Goal: Register for event/course

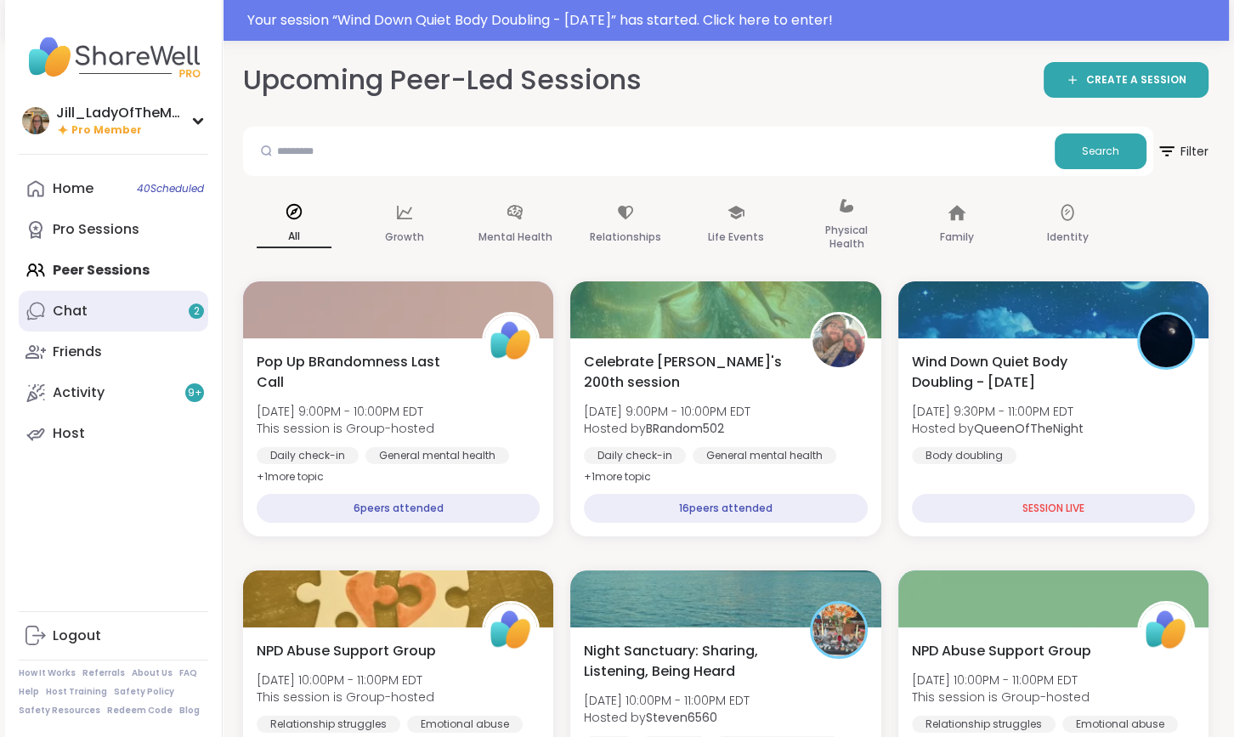
click at [135, 316] on link "Chat 2" at bounding box center [114, 311] width 190 height 41
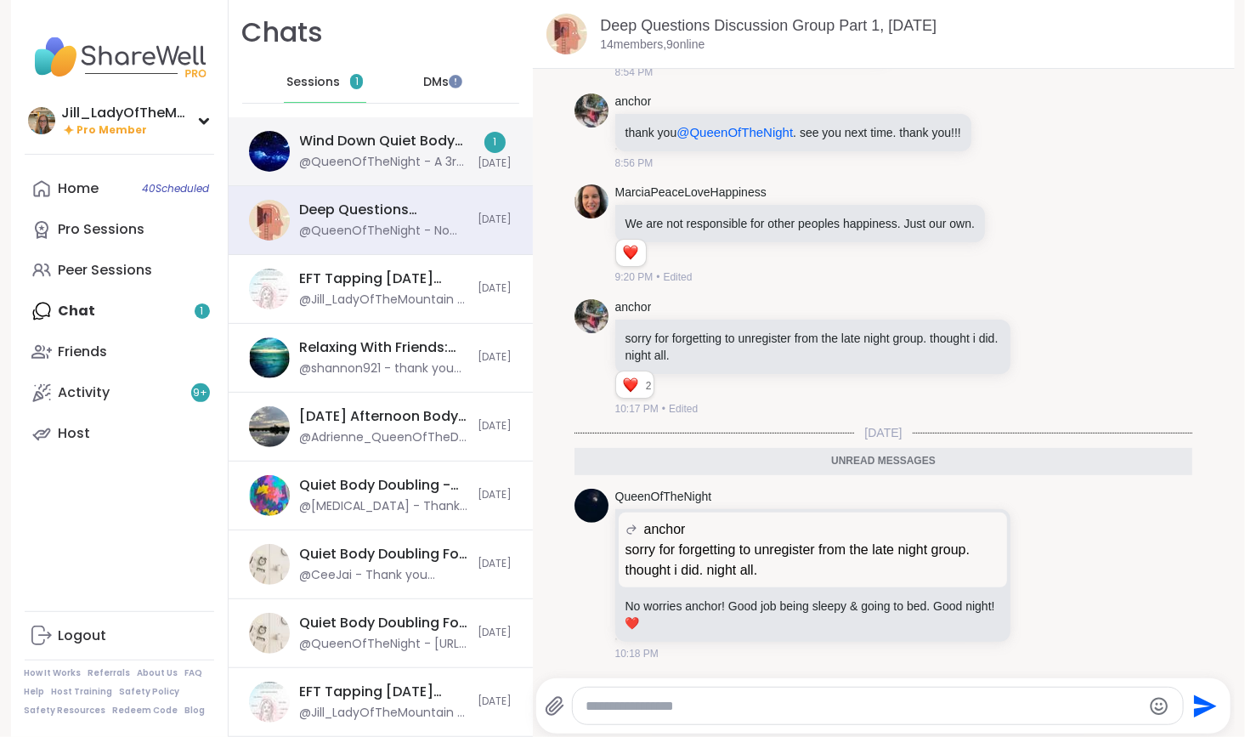
click at [362, 163] on div "@QueenOfTheNight - A 3rd session for those night owls like me: https://sharewel…" at bounding box center [384, 162] width 168 height 17
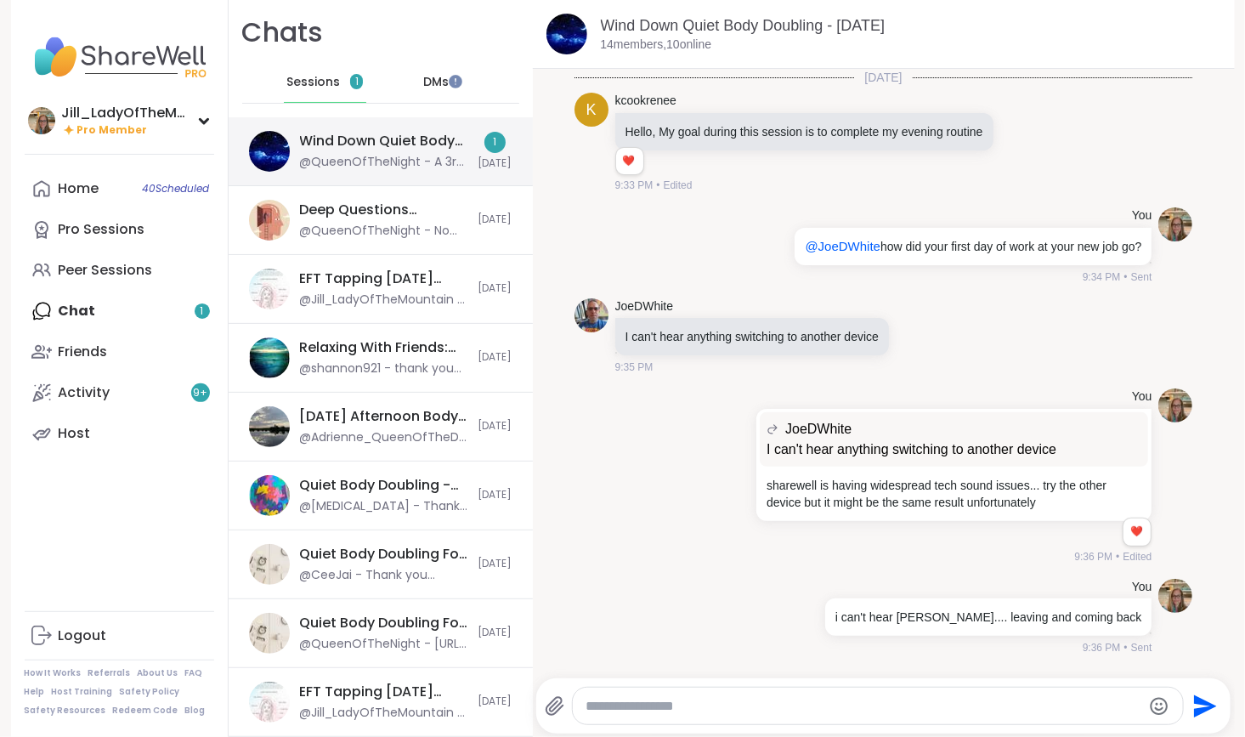
scroll to position [937, 0]
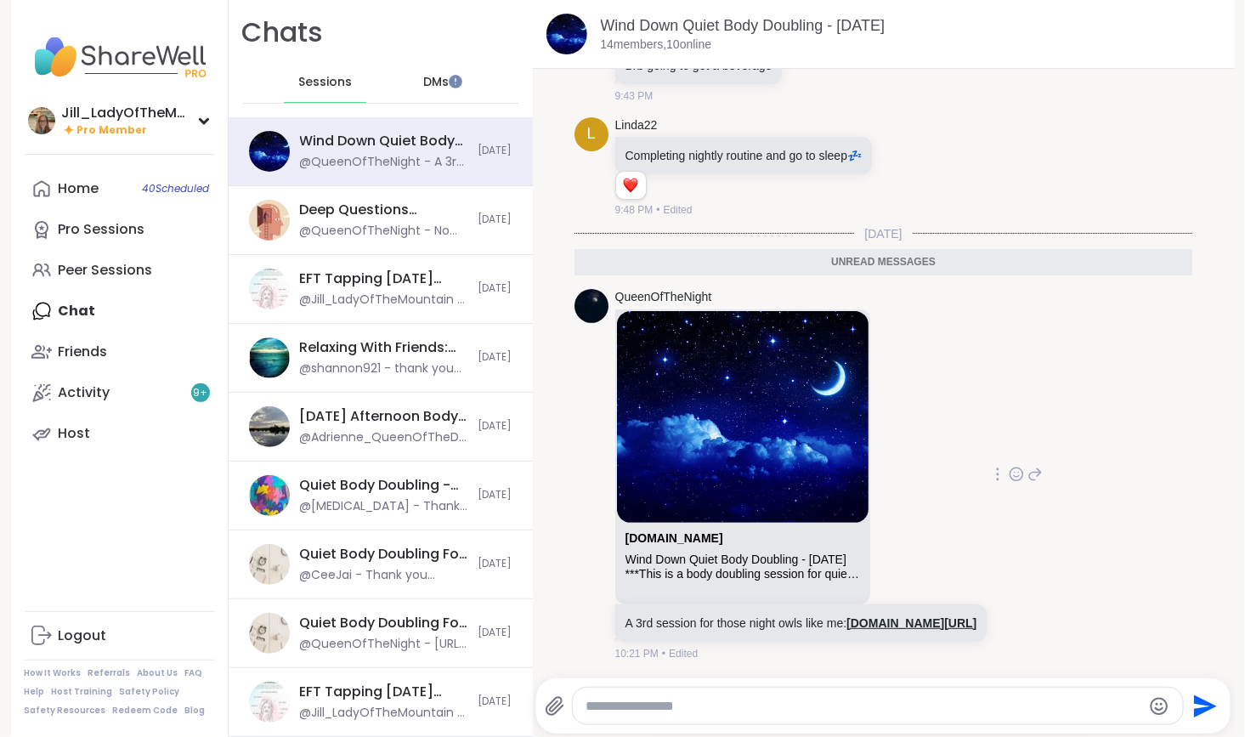
click at [846, 616] on link "[DOMAIN_NAME][URL]" at bounding box center [911, 623] width 130 height 14
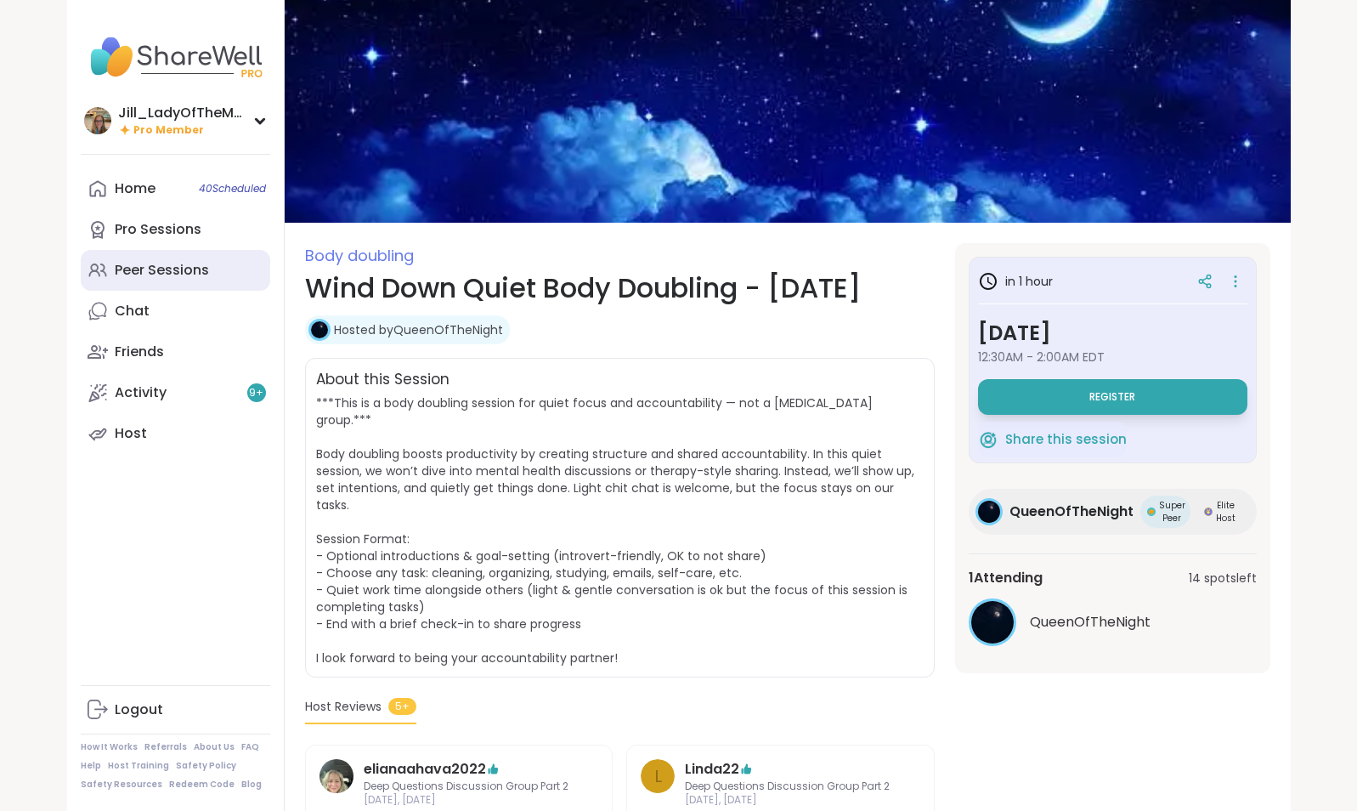
click at [200, 250] on link "Peer Sessions" at bounding box center [176, 270] width 190 height 41
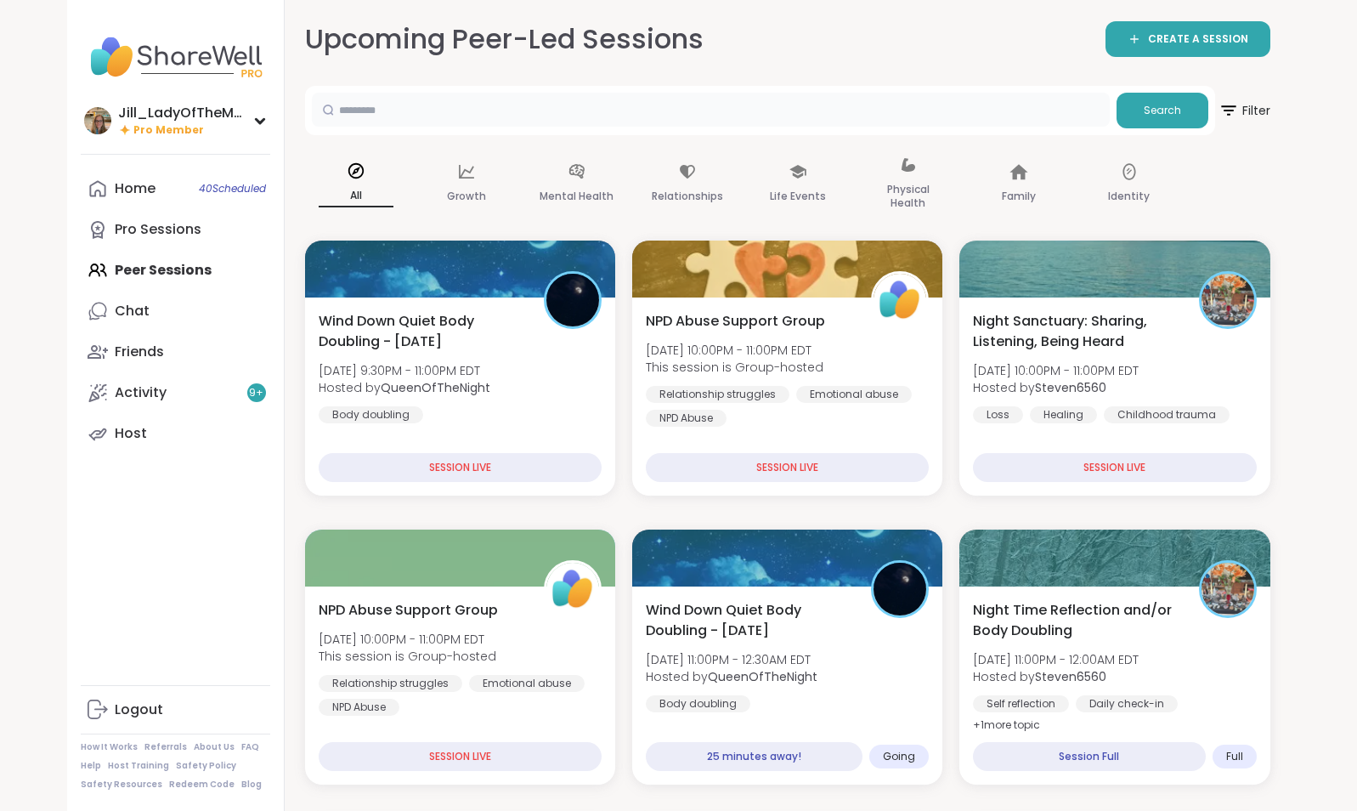
click at [441, 117] on input "text" at bounding box center [711, 110] width 798 height 34
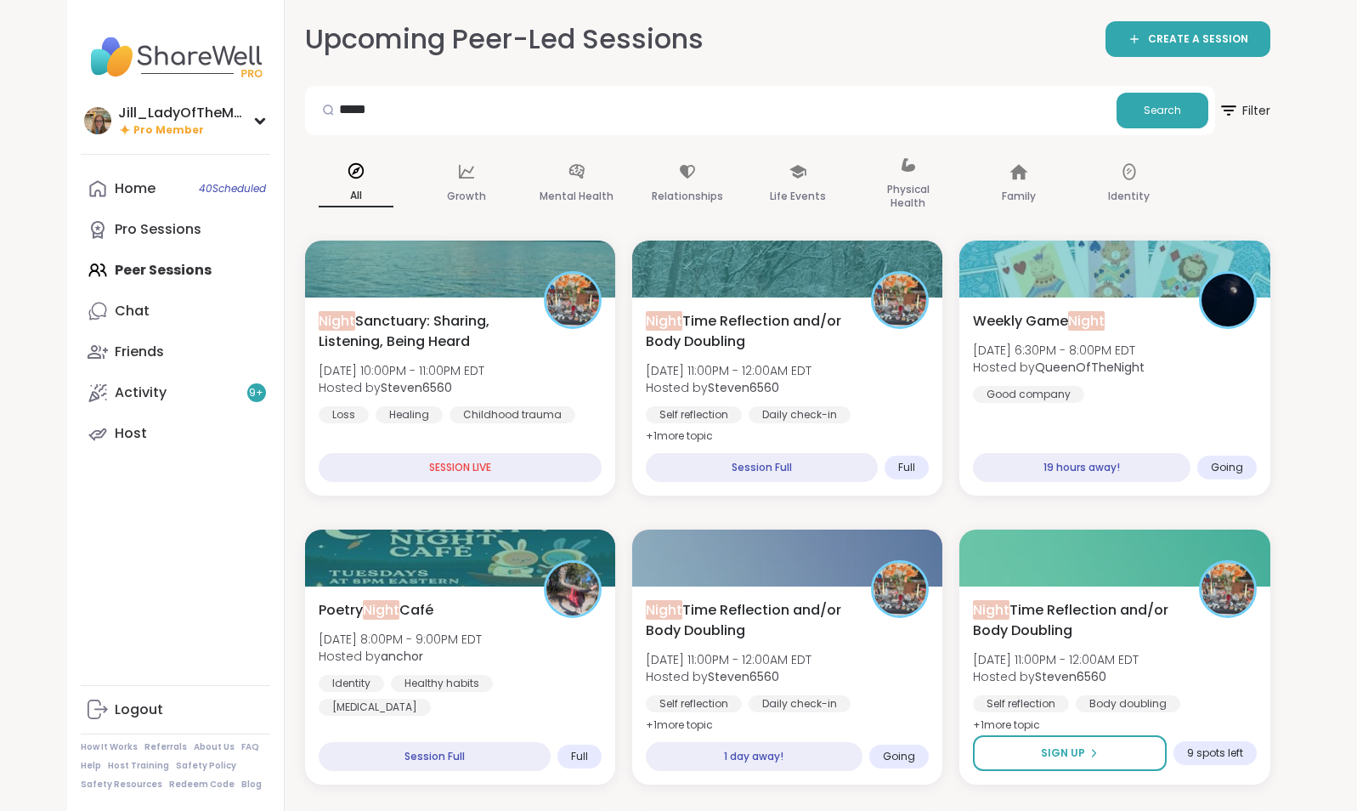
click at [665, 90] on div "***** Search" at bounding box center [760, 110] width 910 height 49
drag, startPoint x: 597, startPoint y: 116, endPoint x: 239, endPoint y: 100, distance: 358.1
type input "*****"
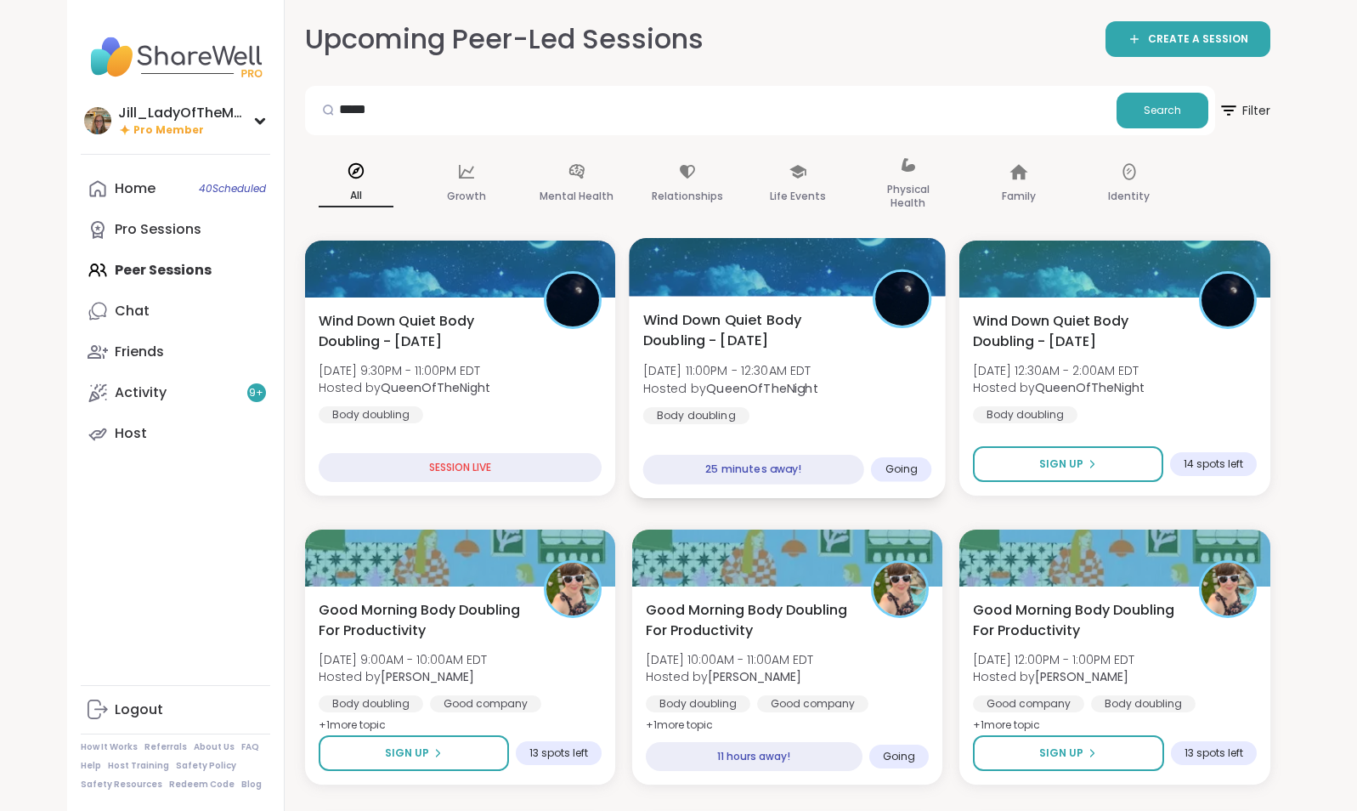
click at [759, 400] on div "Wind Down Quiet Body Doubling - Monday Mon, Sep 08 | 11:00PM - 12:30AM EDT Host…" at bounding box center [786, 366] width 289 height 115
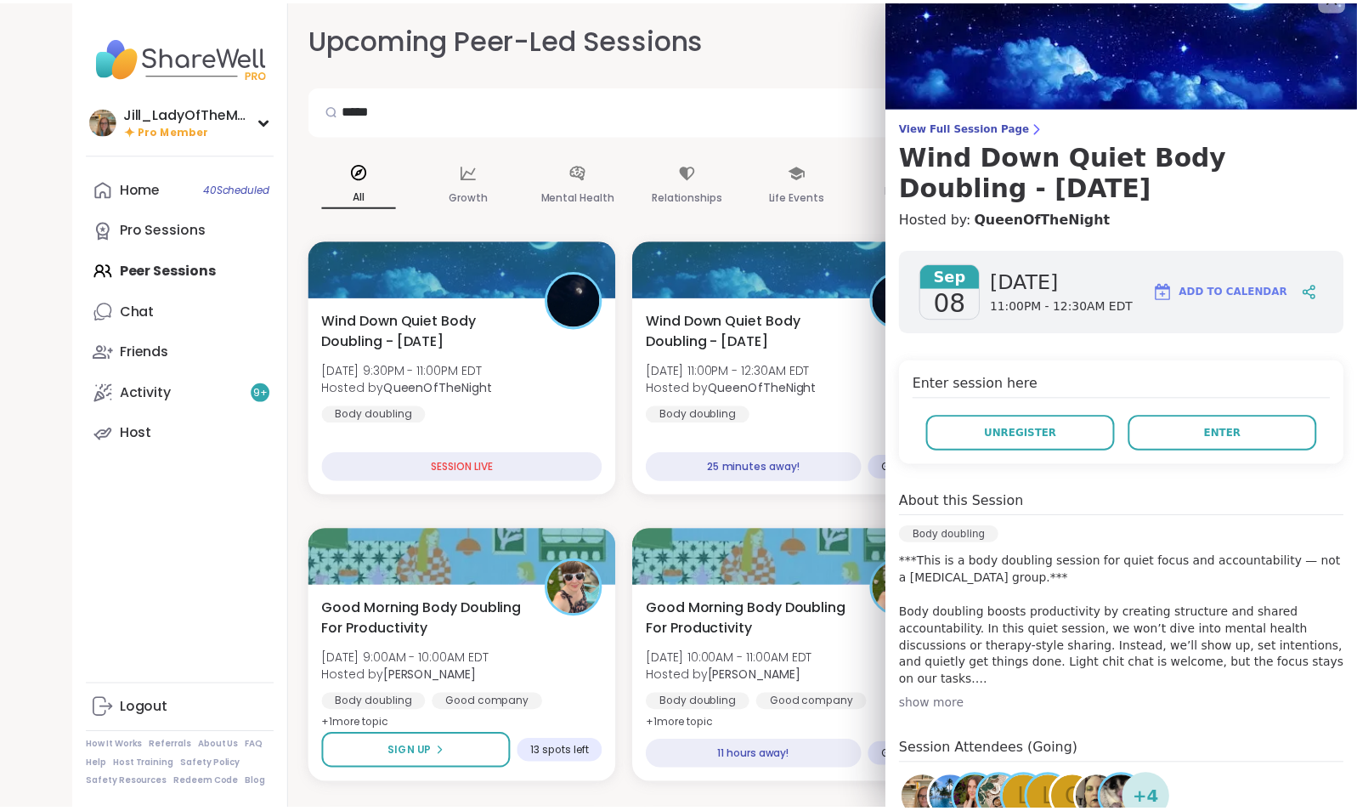
scroll to position [18, 0]
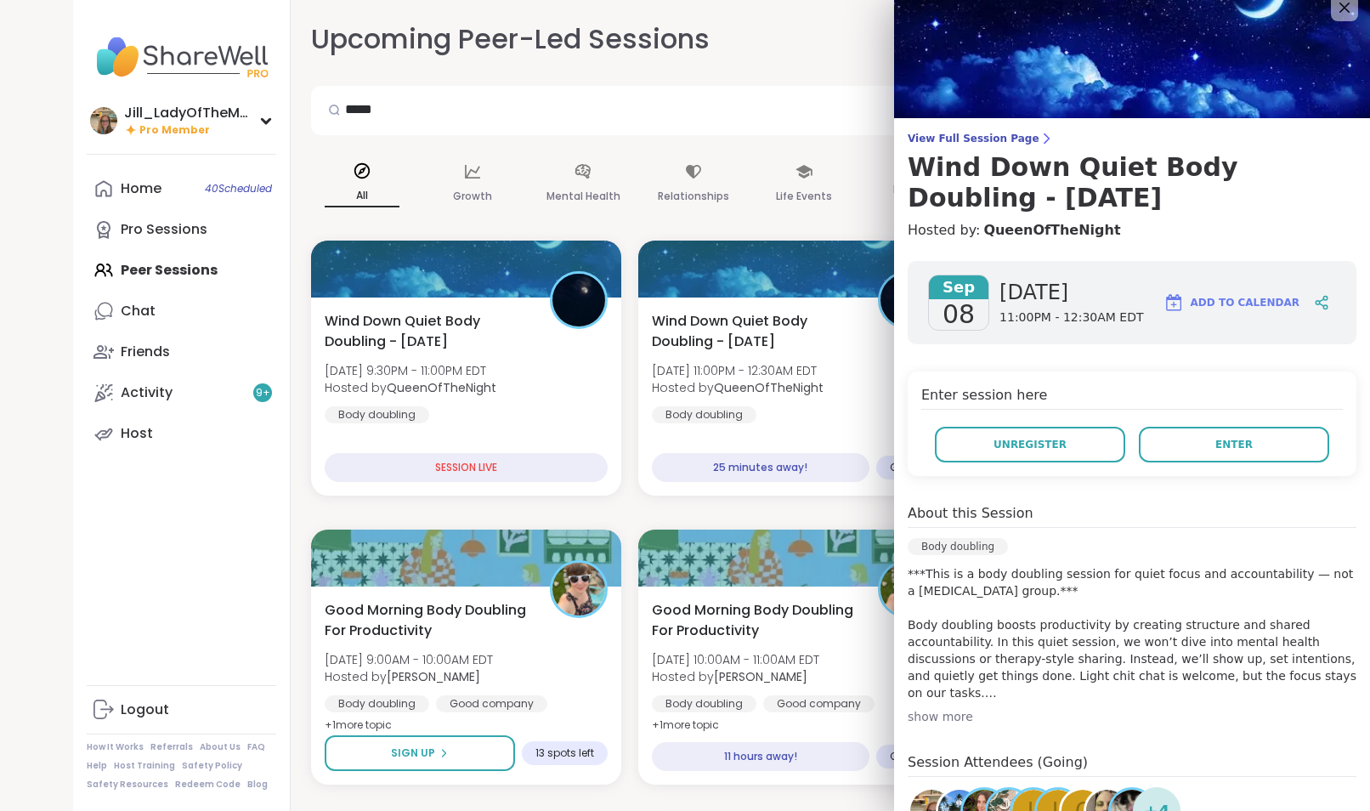
click at [933, 130] on div "View Full Session Page Wind Down Quiet Body Doubling - Monday Hosted by: QueenO…" at bounding box center [1132, 487] width 476 height 1010
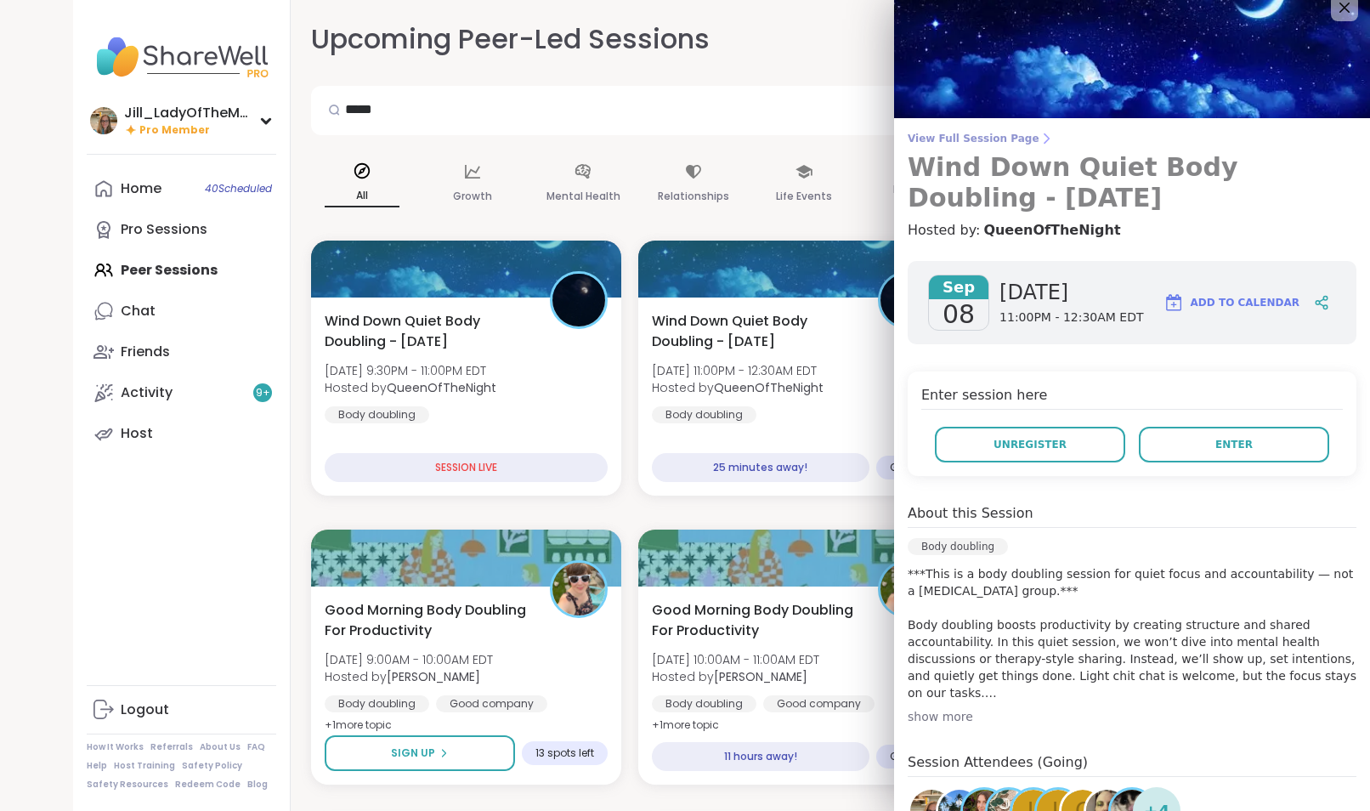
click at [936, 139] on span "View Full Session Page" at bounding box center [1132, 139] width 449 height 14
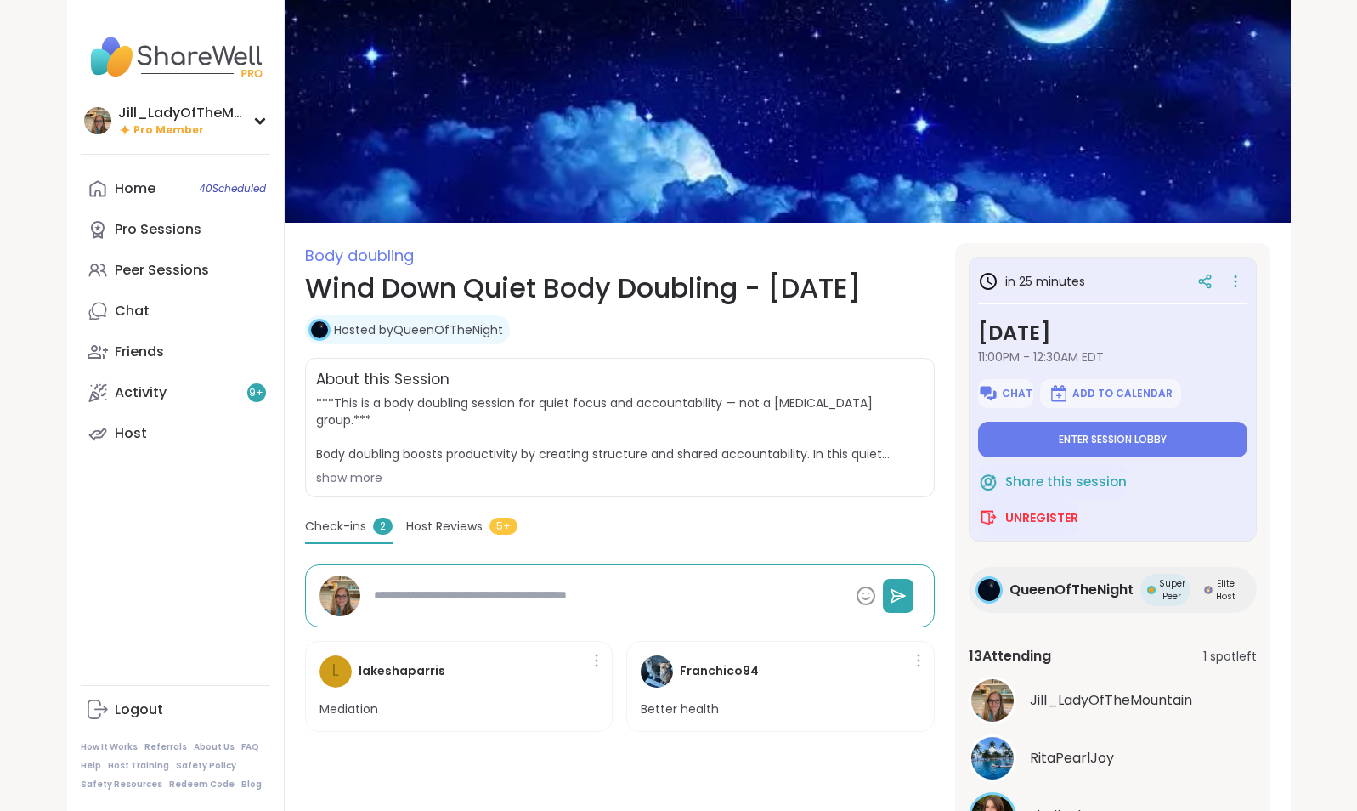
drag, startPoint x: 1356, startPoint y: 337, endPoint x: 1372, endPoint y: 473, distance: 137.8
click at [1356, 473] on html "Jill_LadyOfTheMountain Pro Member Jill_LadyOfTheMountain Pro Member Profile Mem…" at bounding box center [678, 799] width 1357 height 1598
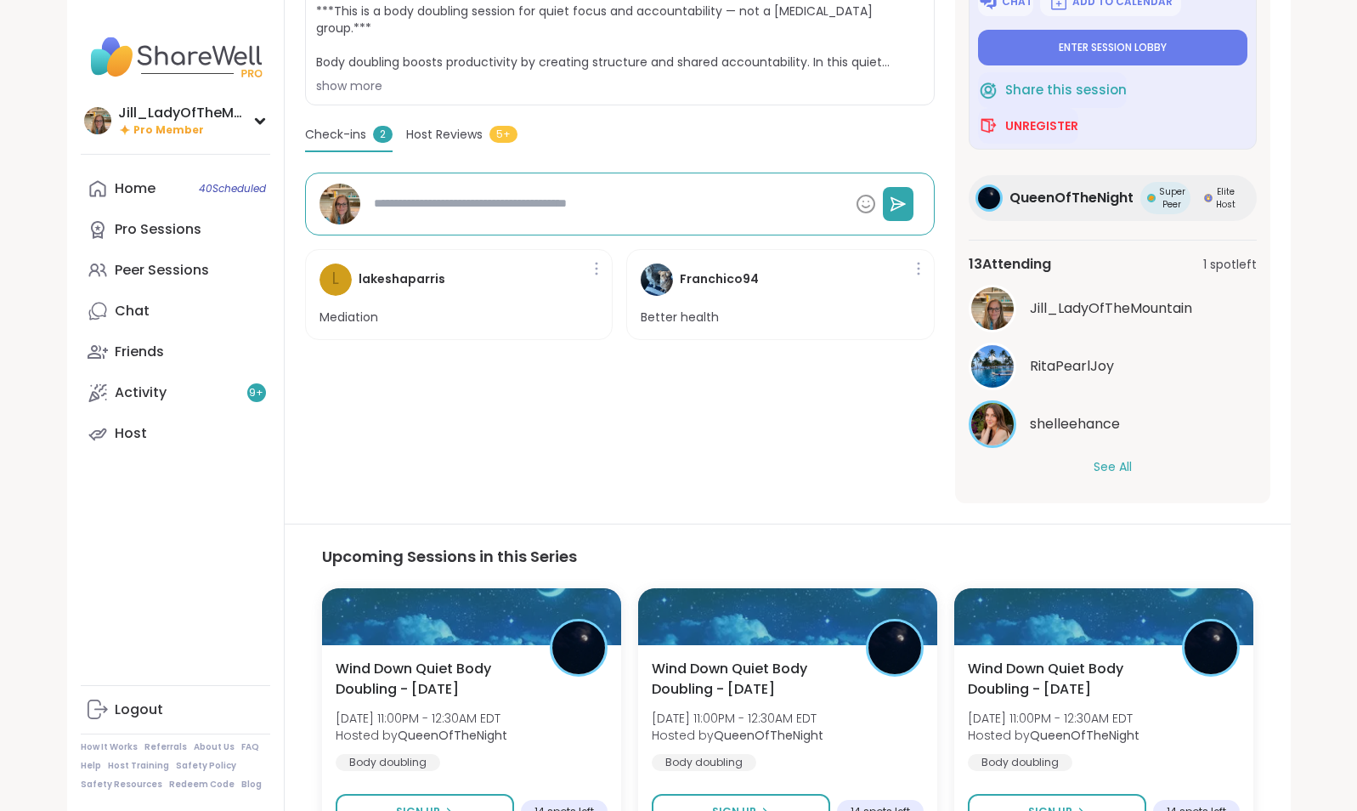
scroll to position [393, 0]
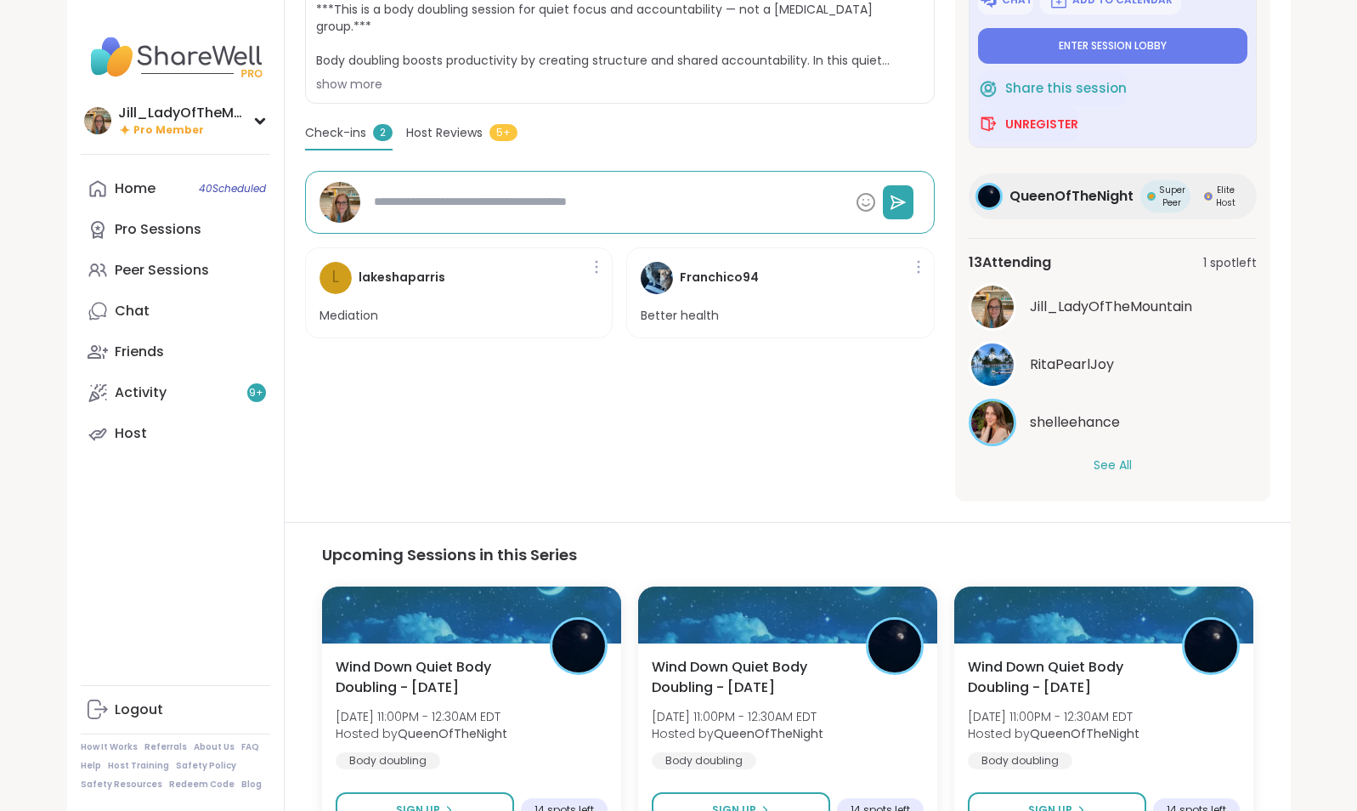
click at [1110, 458] on button "See All" at bounding box center [1113, 465] width 38 height 18
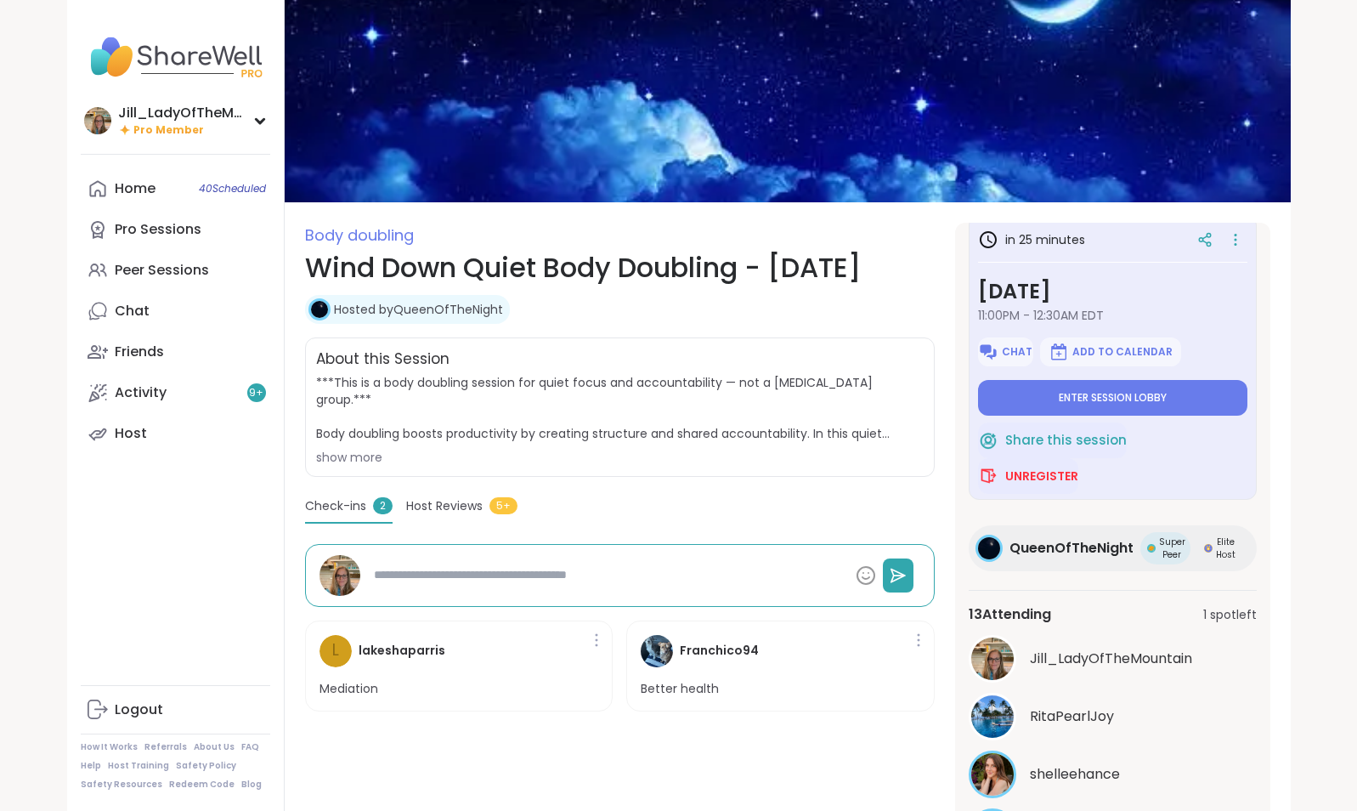
scroll to position [0, 0]
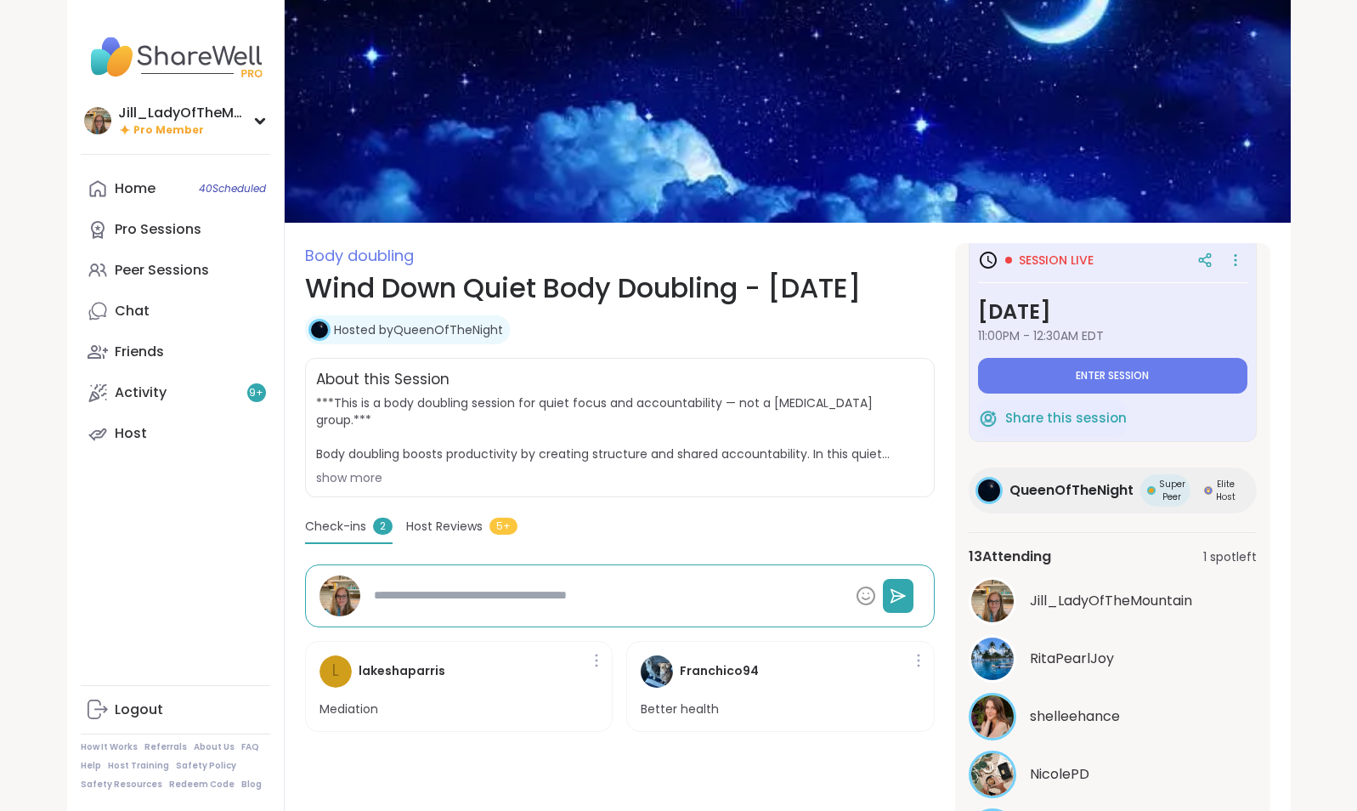
type textarea "*"
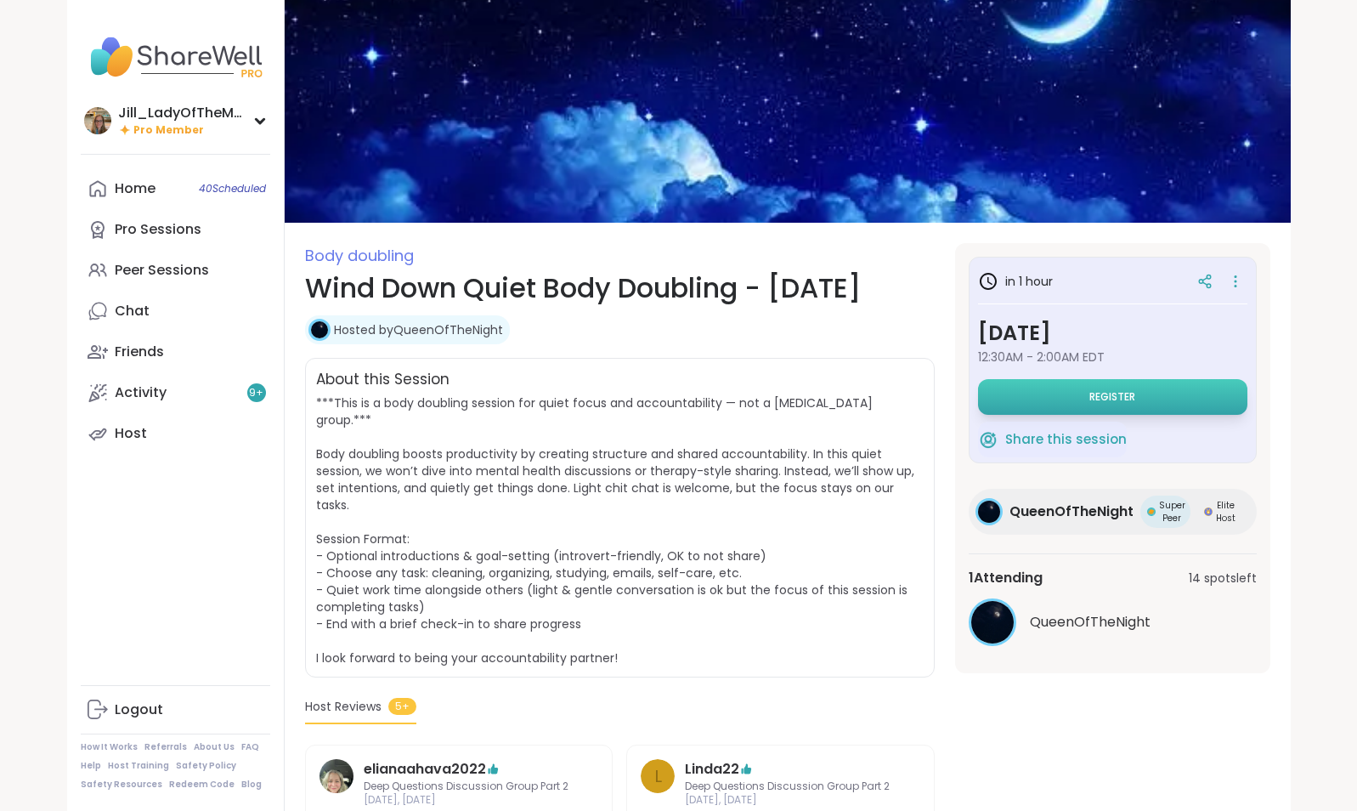
drag, startPoint x: 0, startPoint y: 0, endPoint x: 1125, endPoint y: 391, distance: 1191.1
click at [1125, 391] on span "Register" at bounding box center [1112, 397] width 46 height 14
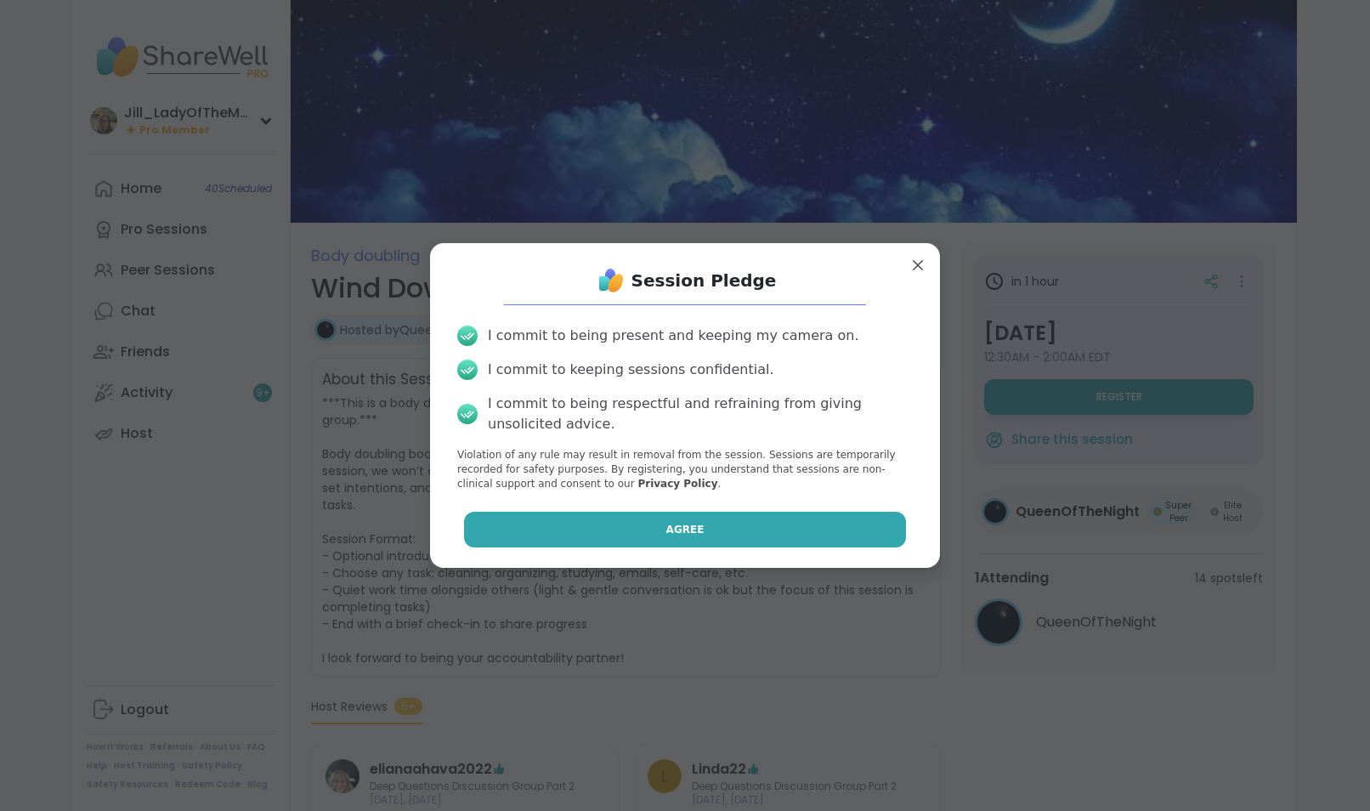
click at [713, 533] on button "Agree" at bounding box center [685, 530] width 443 height 36
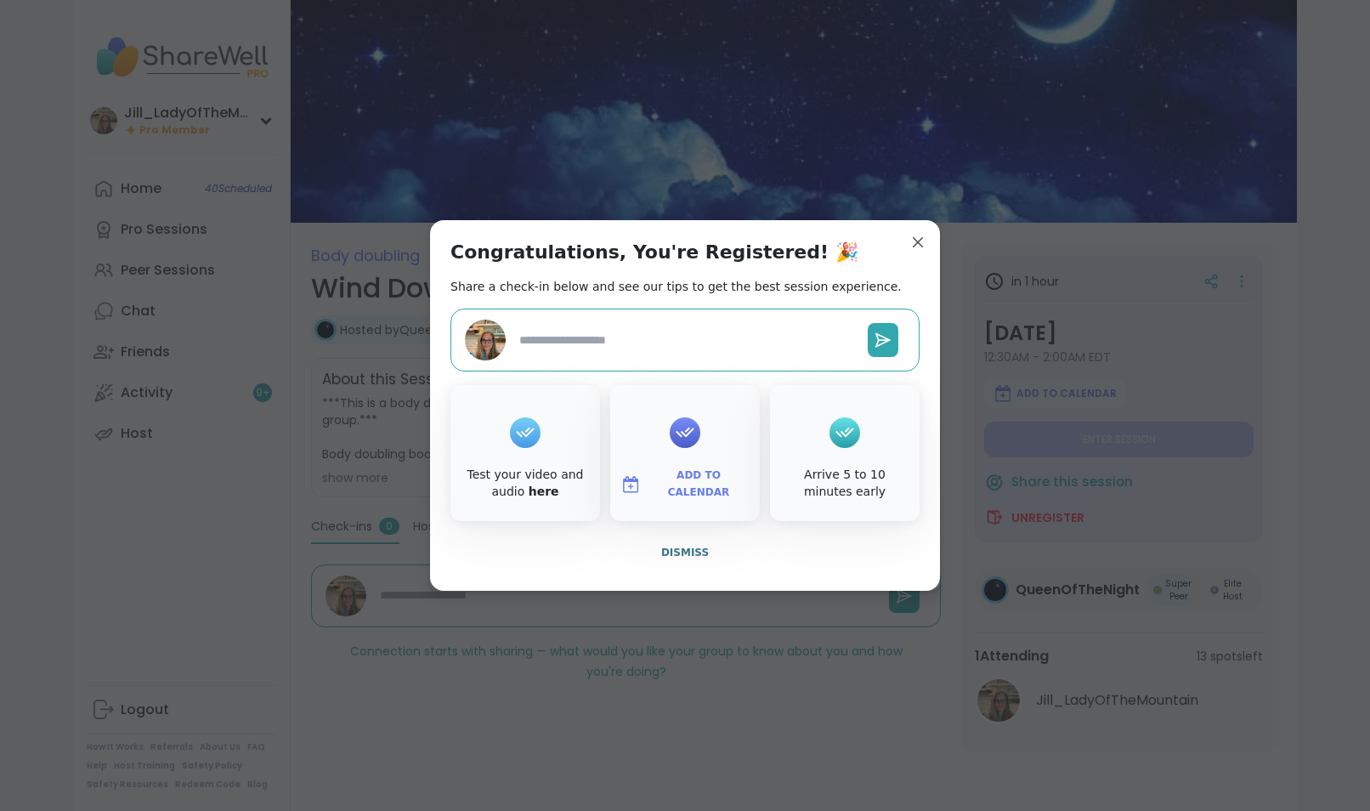
type textarea "*"
click at [696, 472] on button "Add to Calendar" at bounding box center [685, 485] width 143 height 36
click at [695, 319] on button "Google Calendar" at bounding box center [684, 330] width 129 height 37
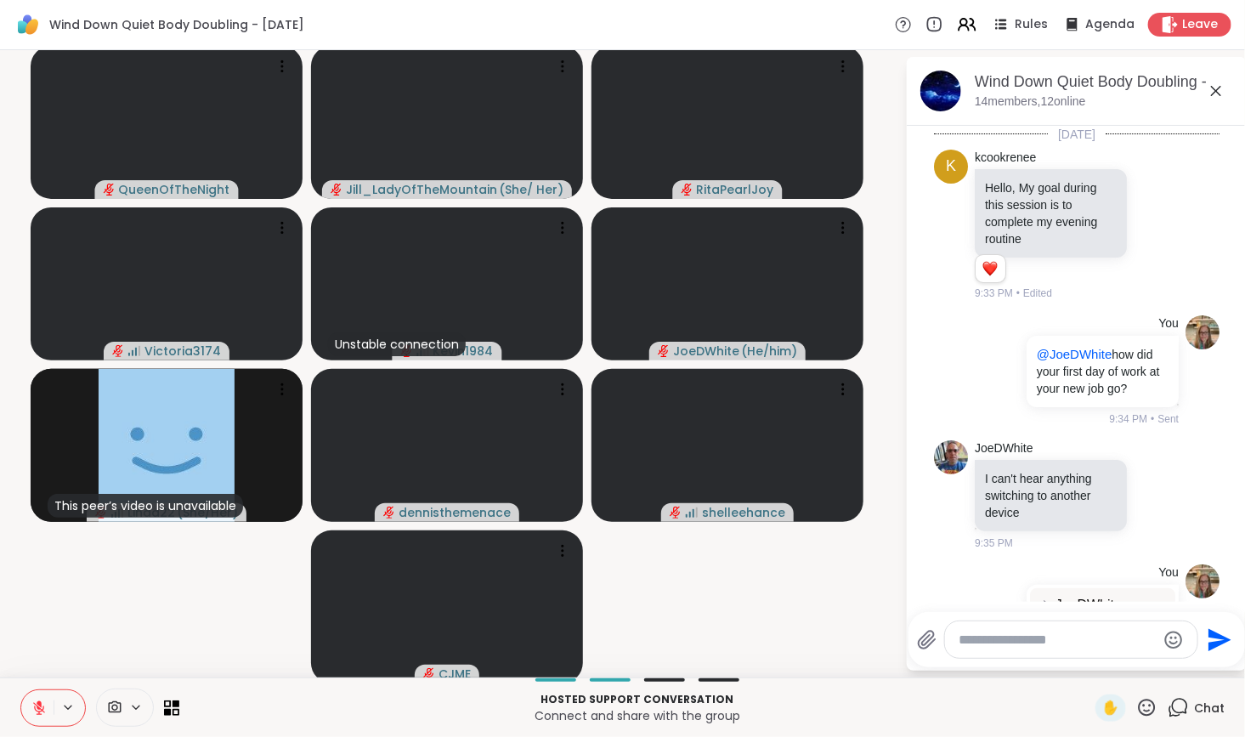
scroll to position [1204, 0]
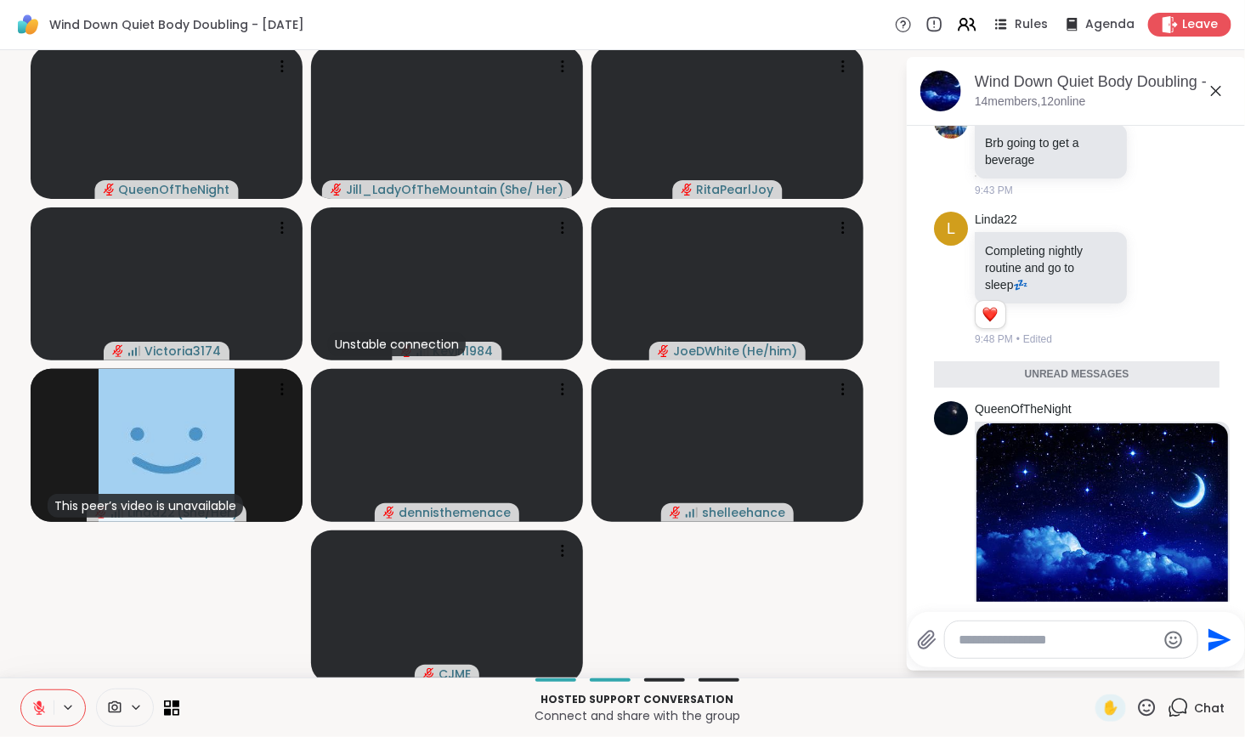
click at [1032, 632] on textarea "Type your message" at bounding box center [1058, 639] width 198 height 17
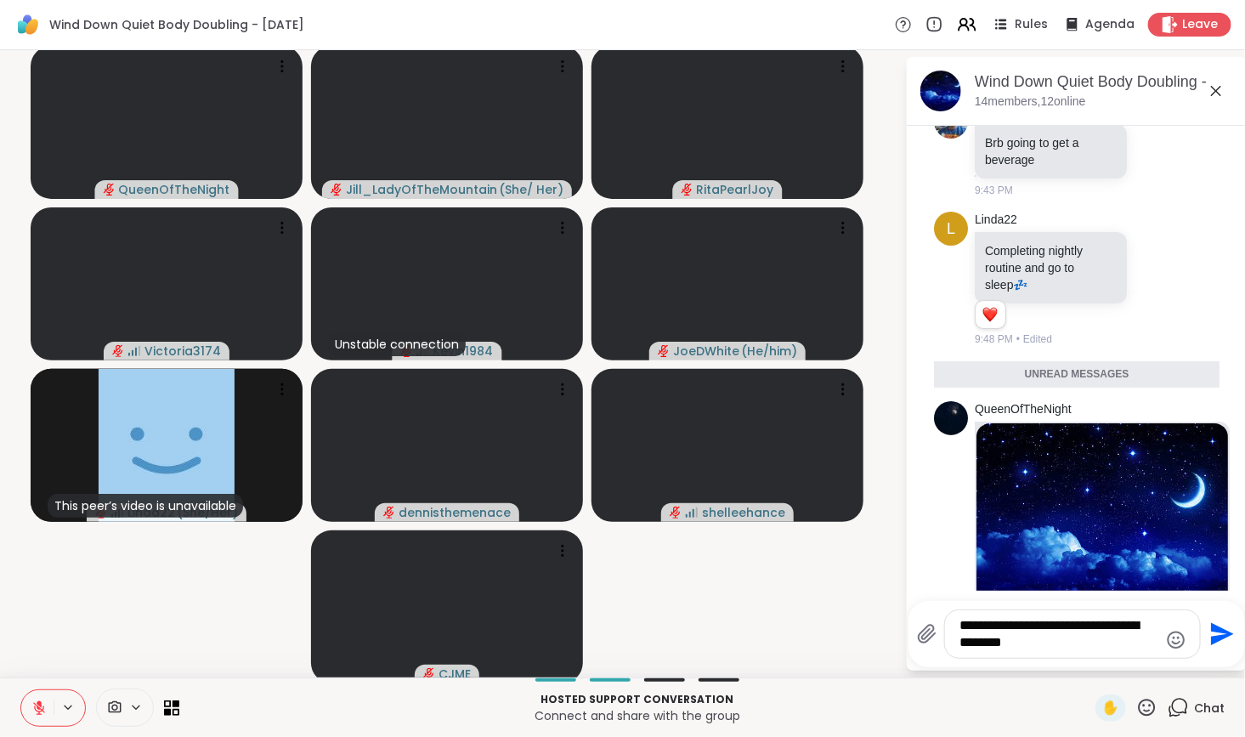
type textarea "**********"
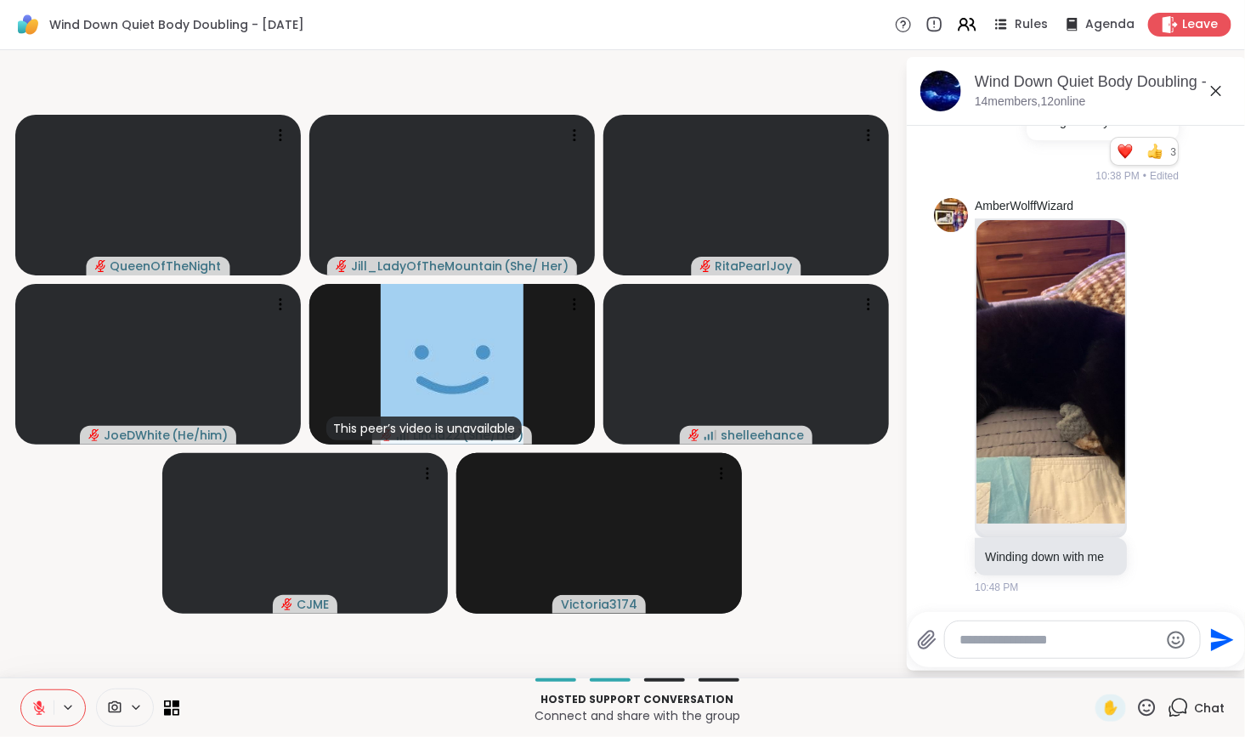
scroll to position [2023, 0]
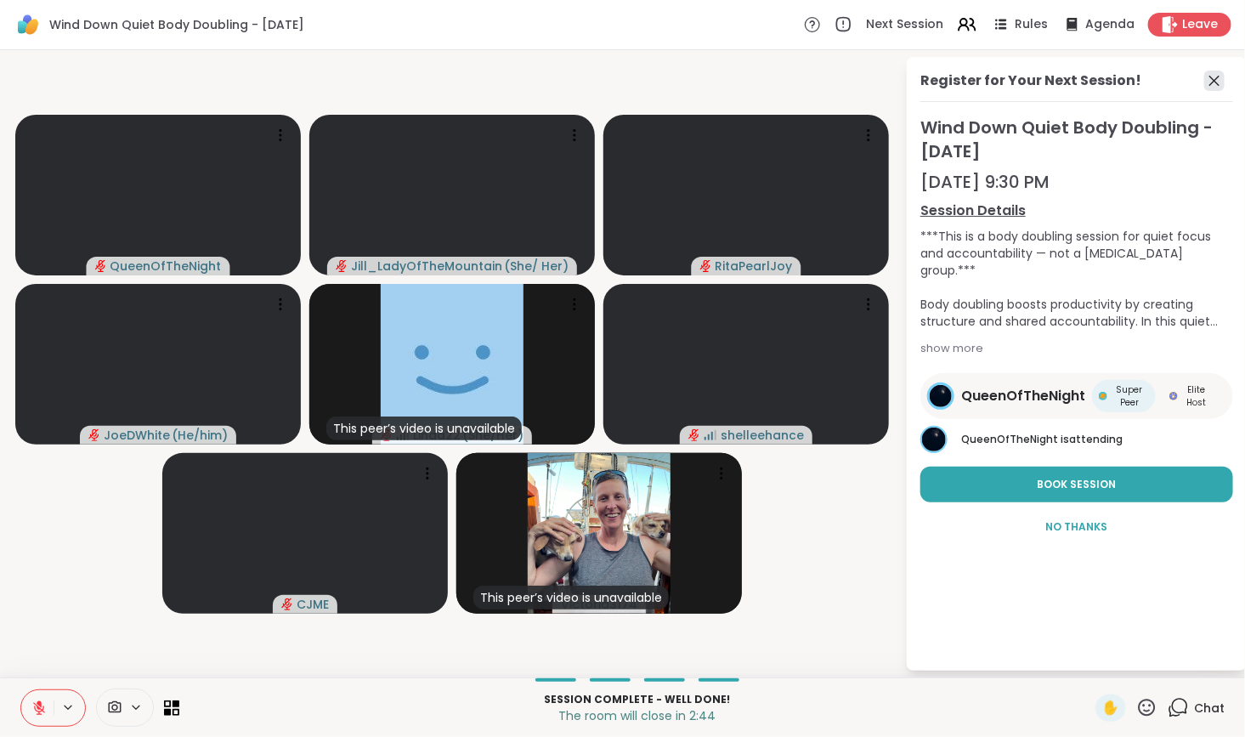
click at [1213, 82] on icon at bounding box center [1214, 81] width 10 height 10
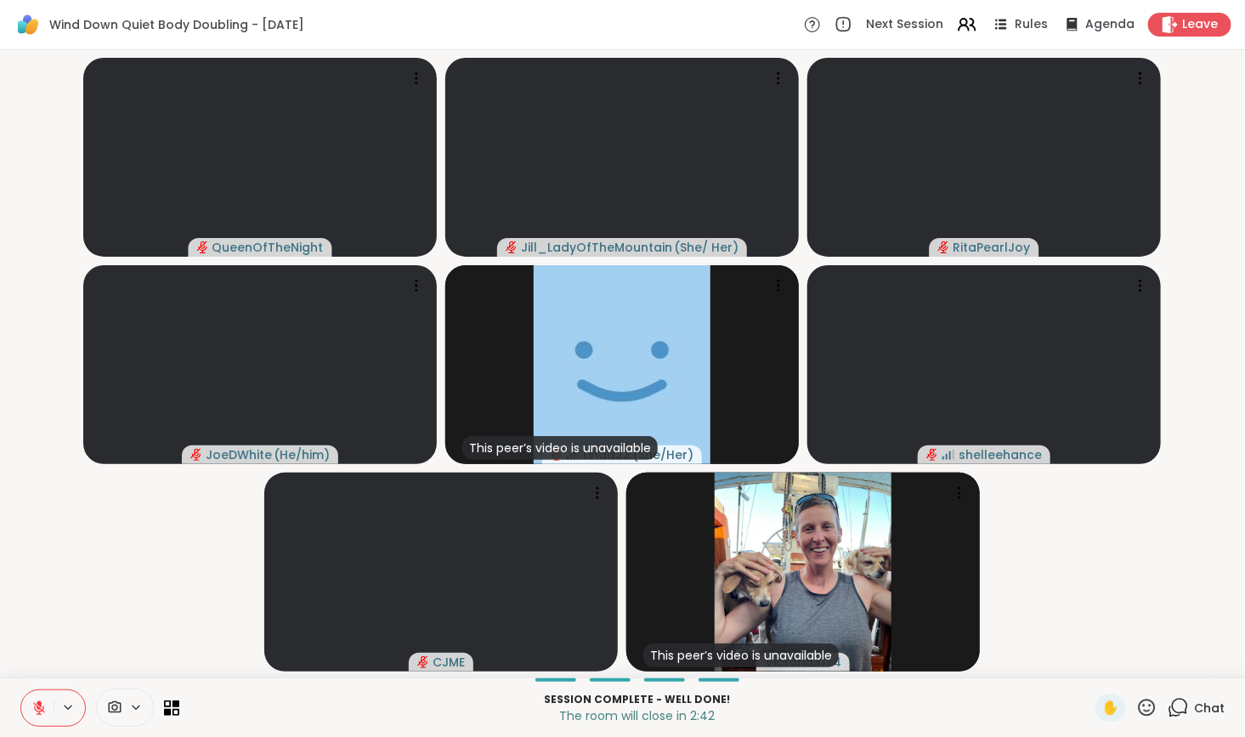
click at [1172, 709] on icon at bounding box center [1180, 706] width 16 height 15
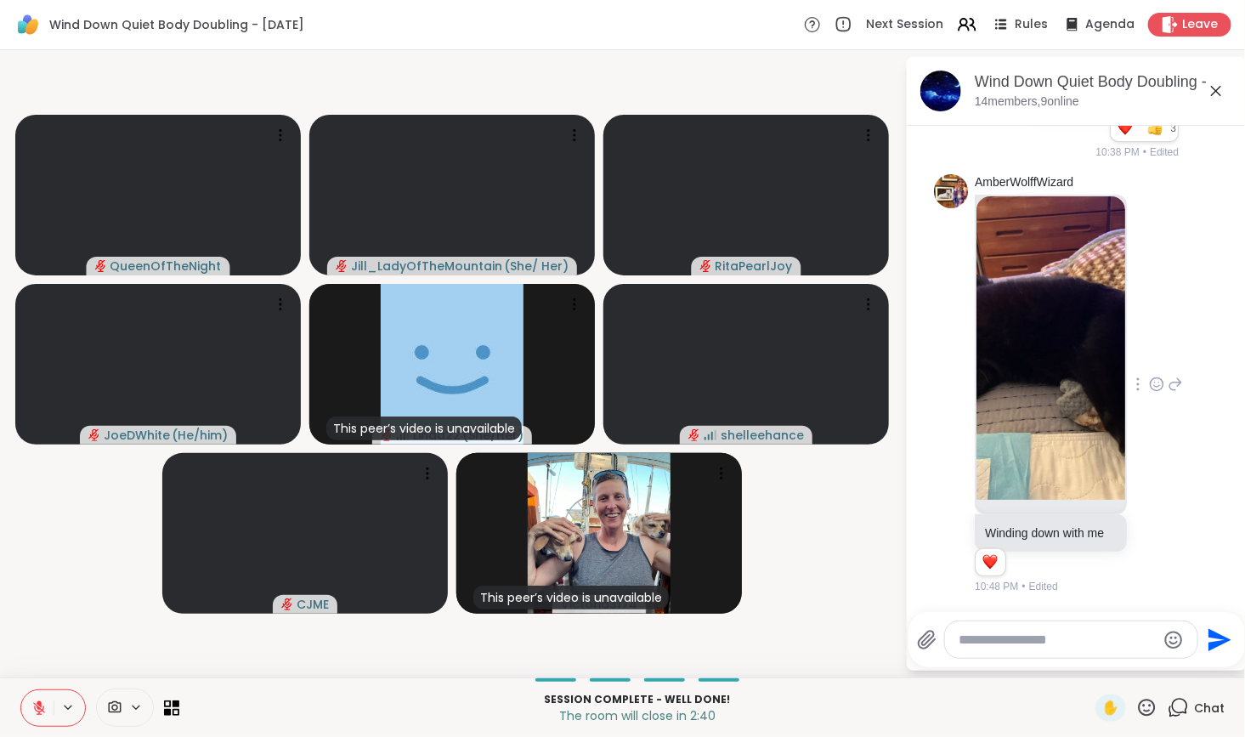
click at [1058, 379] on img at bounding box center [1050, 347] width 149 height 303
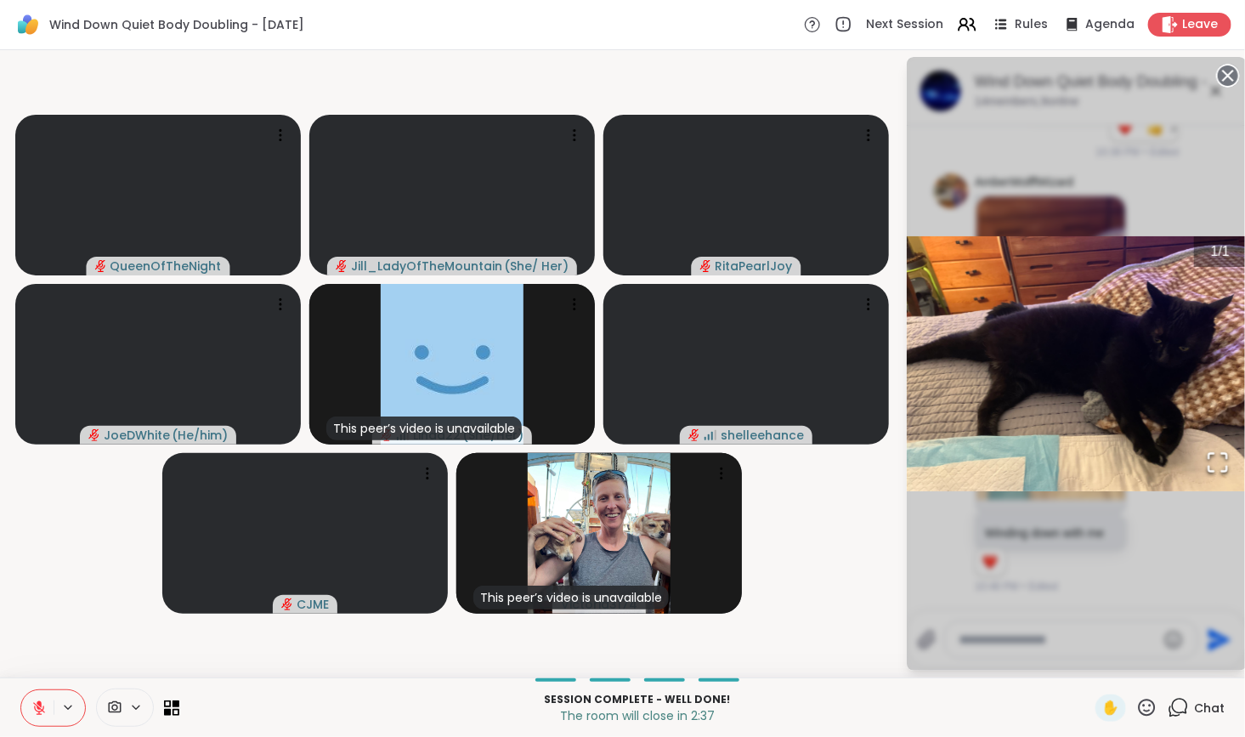
click at [1219, 72] on circle at bounding box center [1228, 75] width 20 height 20
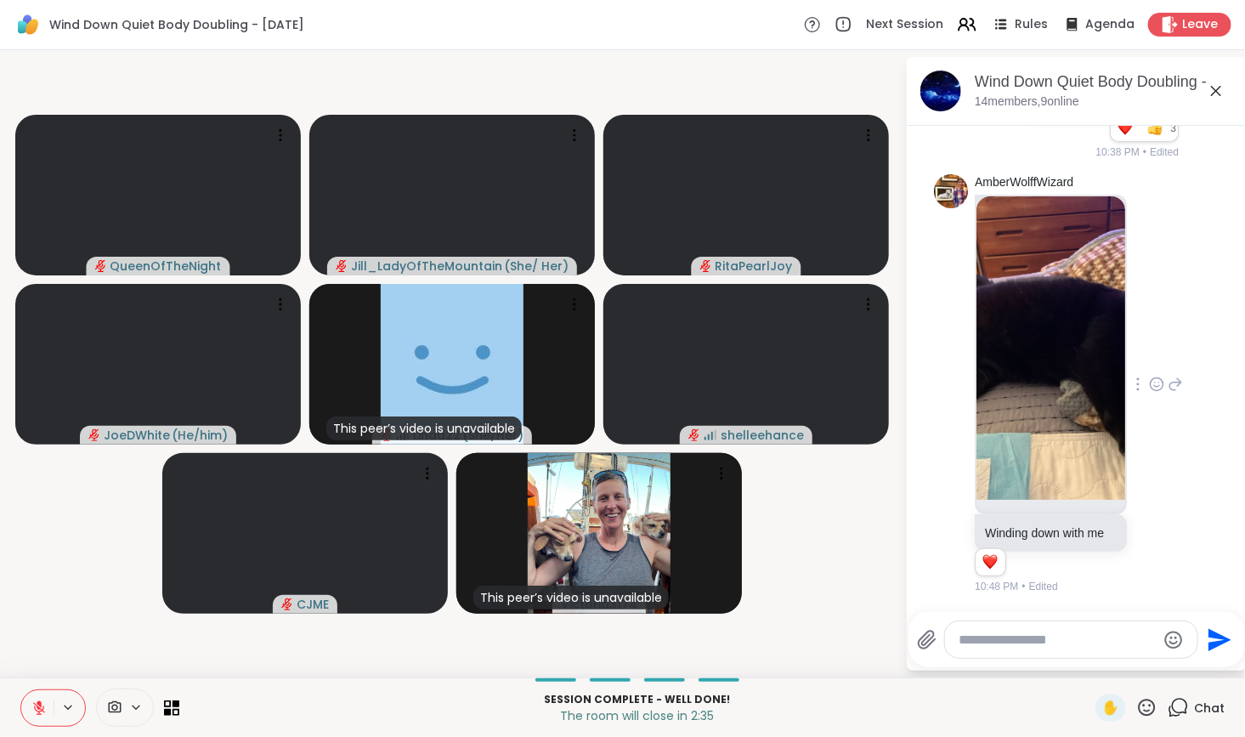
click at [1151, 377] on icon at bounding box center [1157, 383] width 13 height 13
click at [1149, 349] on div "Select Reaction: Heart" at bounding box center [1156, 356] width 15 height 15
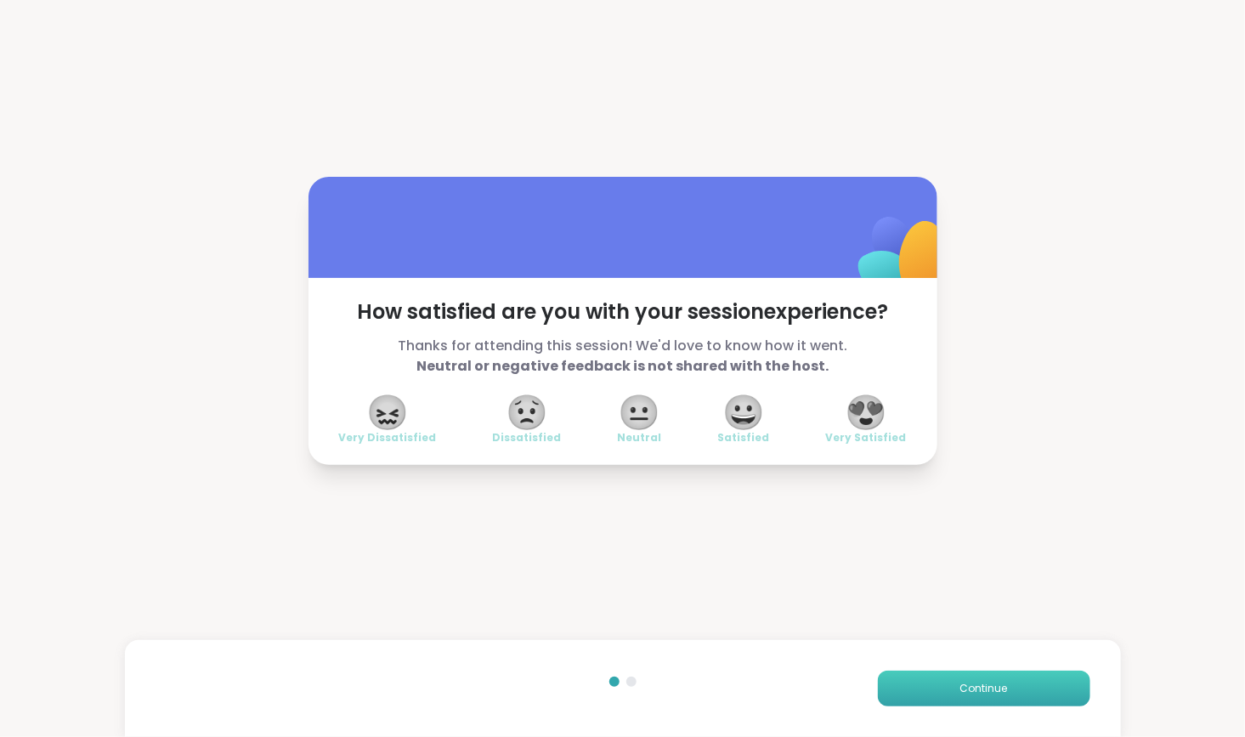
click at [994, 687] on span "Continue" at bounding box center [984, 688] width 48 height 15
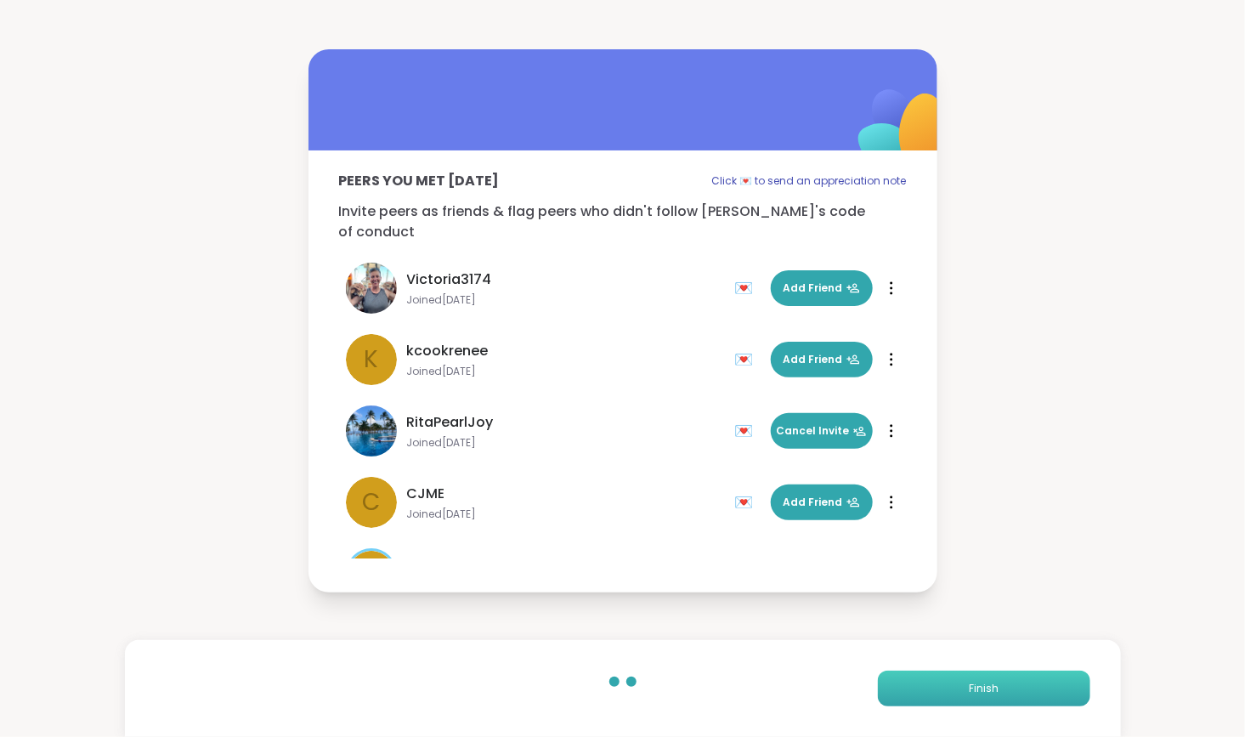
click at [983, 691] on span "Finish" at bounding box center [984, 688] width 30 height 15
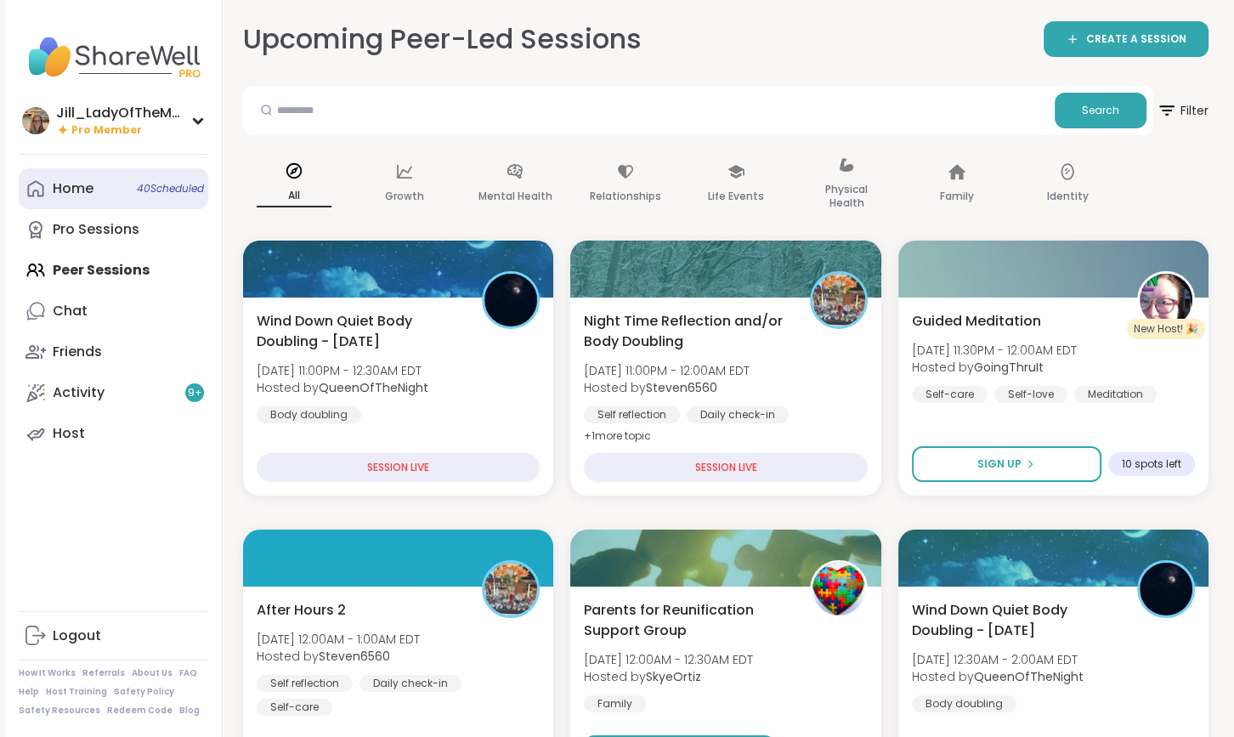
click at [117, 198] on link "Home 40 Scheduled" at bounding box center [114, 188] width 190 height 41
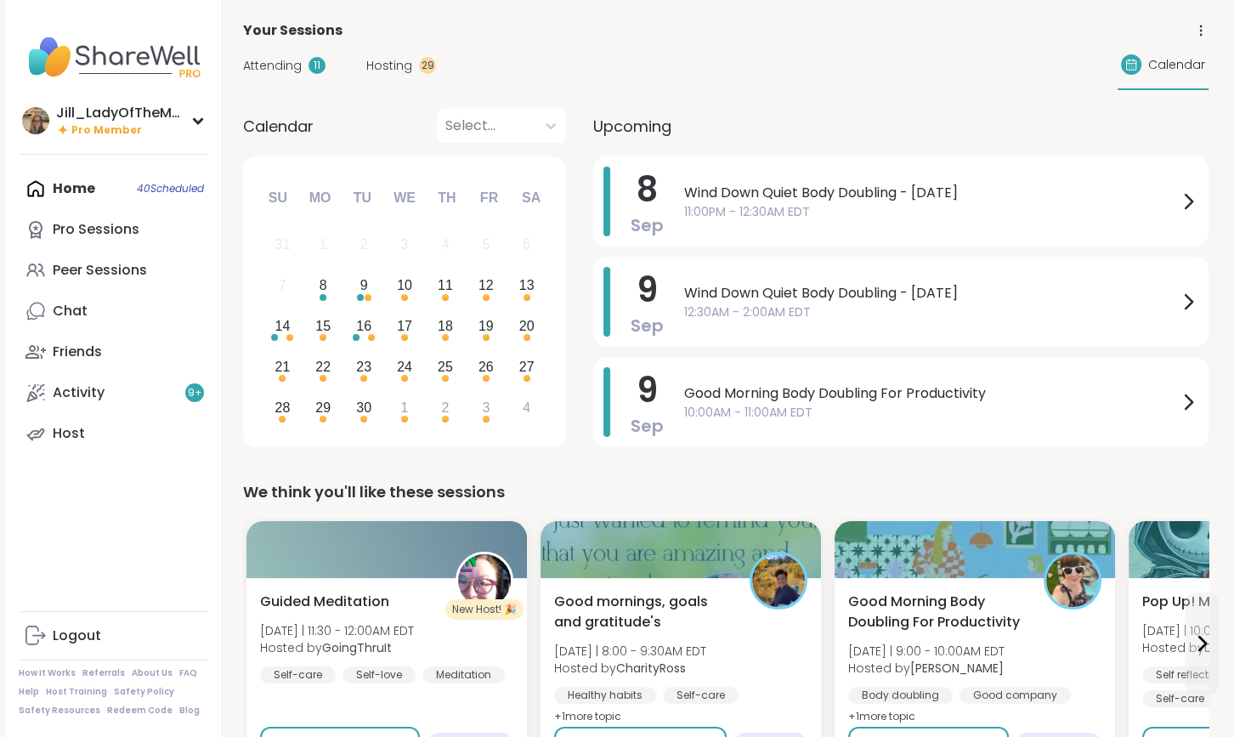
click at [299, 58] on span "Attending" at bounding box center [272, 66] width 59 height 18
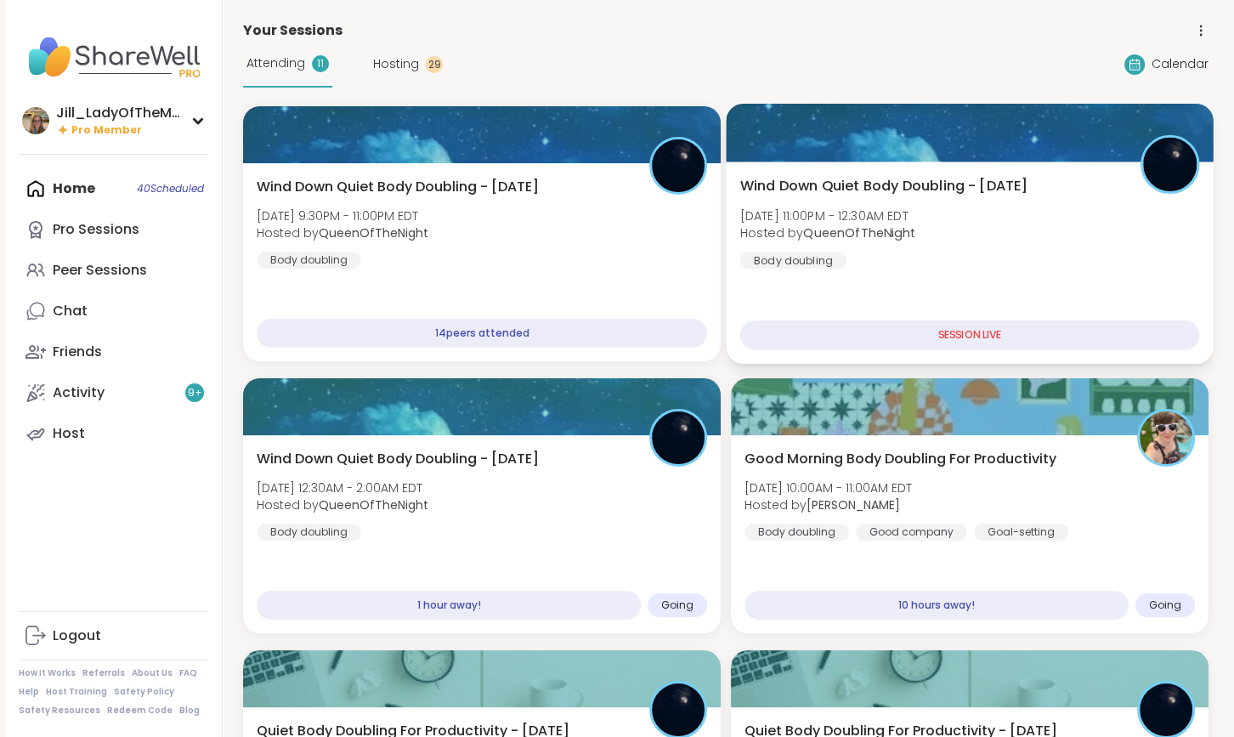
click at [991, 257] on div "Wind Down Quiet Body Doubling - Monday Mon, Sep 08 | 11:00PM - 12:30AM EDT Host…" at bounding box center [970, 222] width 460 height 93
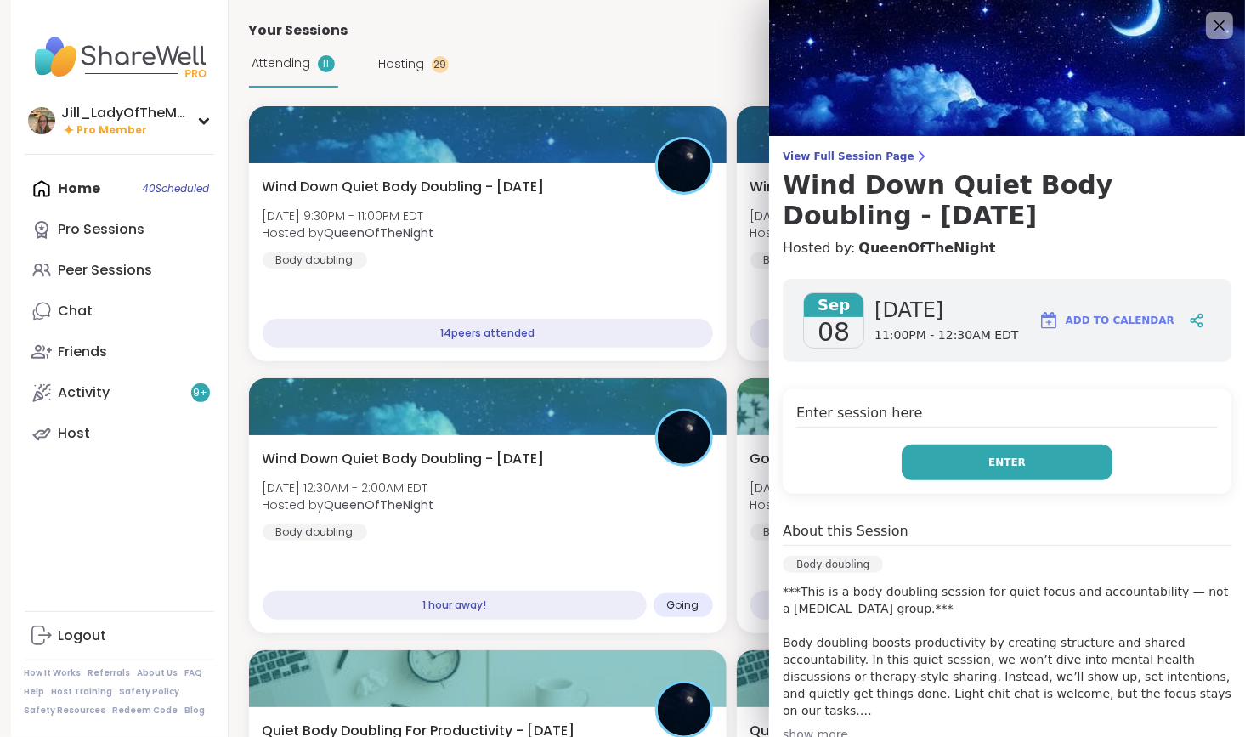
click at [962, 467] on button "Enter" at bounding box center [1007, 462] width 211 height 36
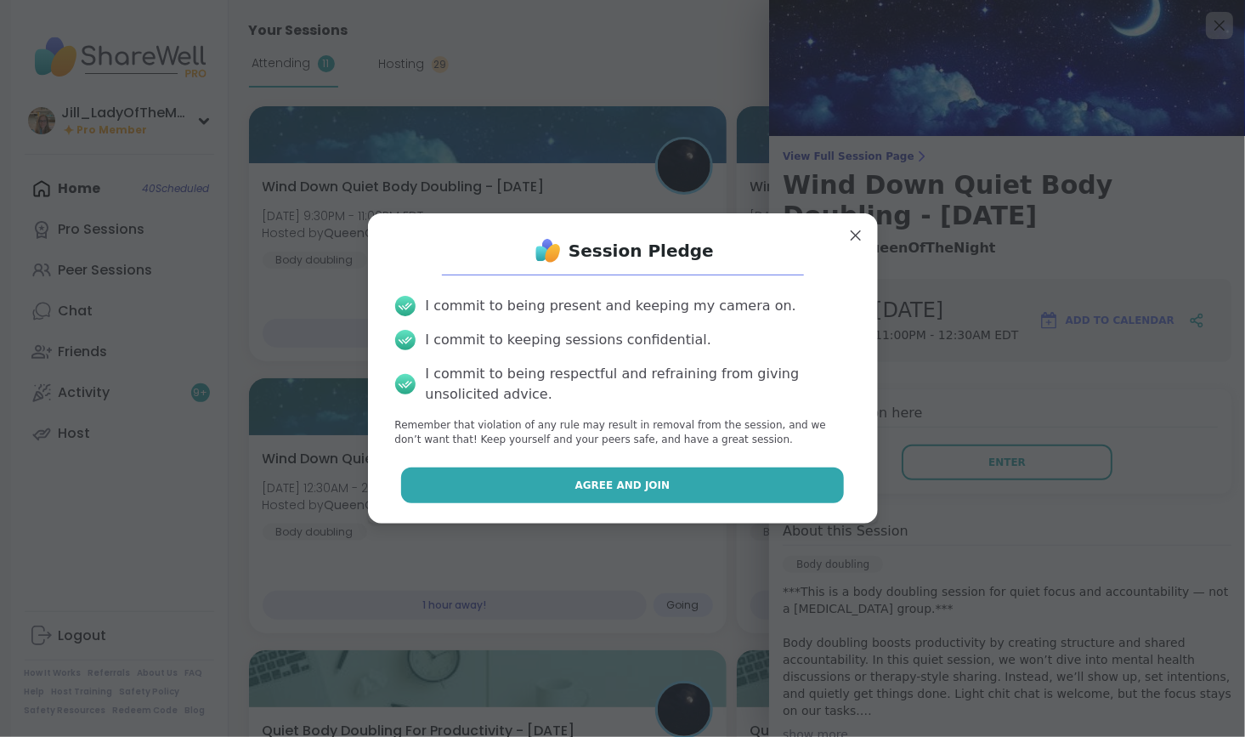
click at [672, 484] on button "Agree and Join" at bounding box center [622, 485] width 443 height 36
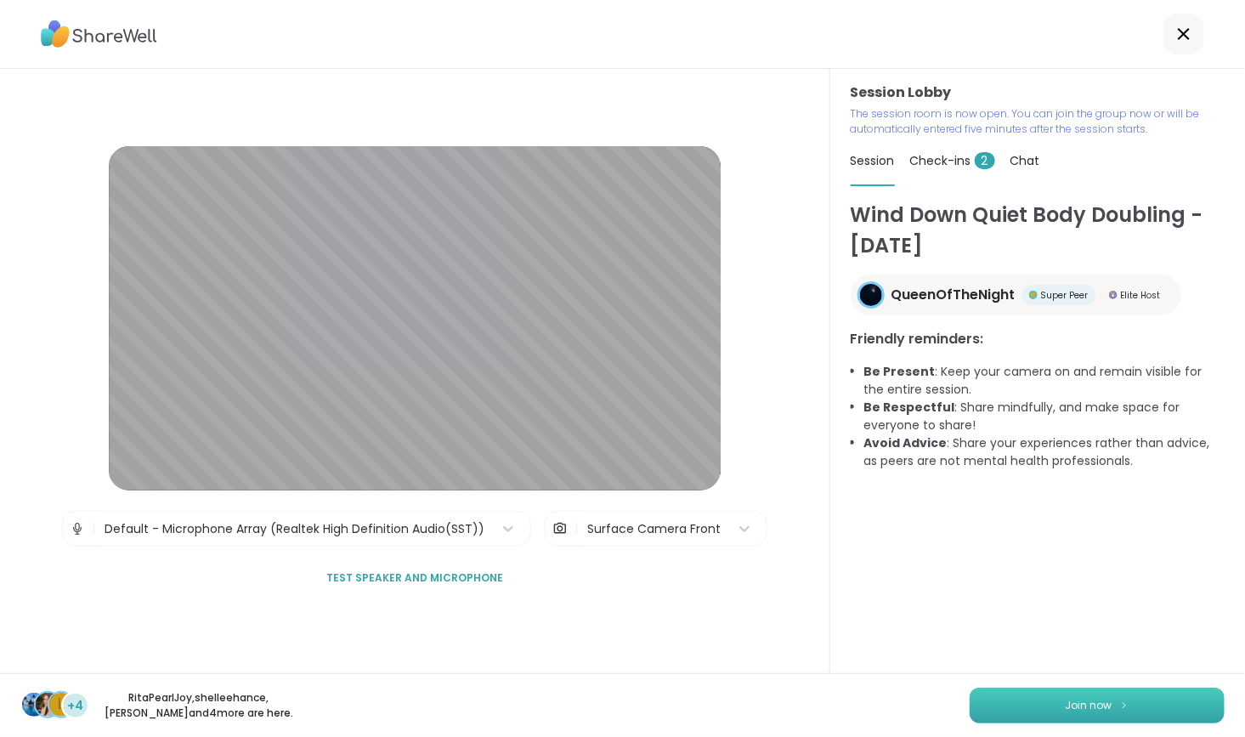
click at [1119, 707] on img at bounding box center [1124, 704] width 10 height 9
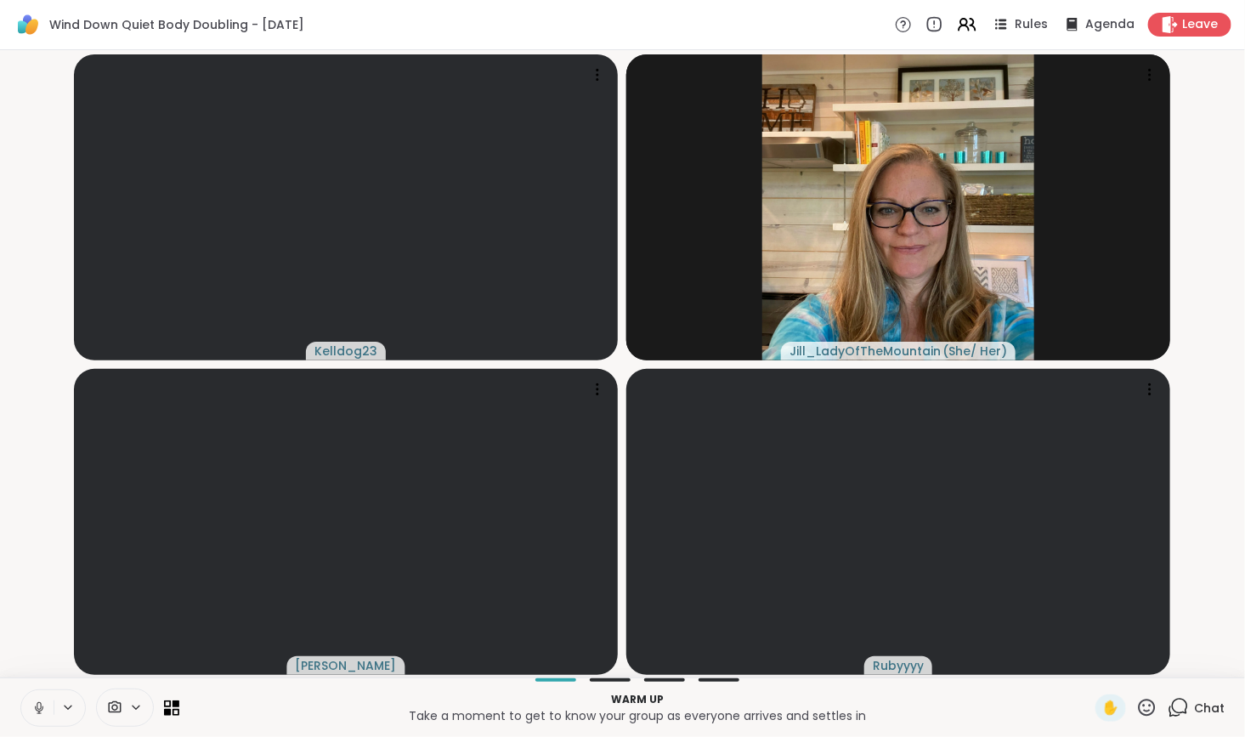
click at [38, 707] on icon at bounding box center [38, 707] width 15 height 15
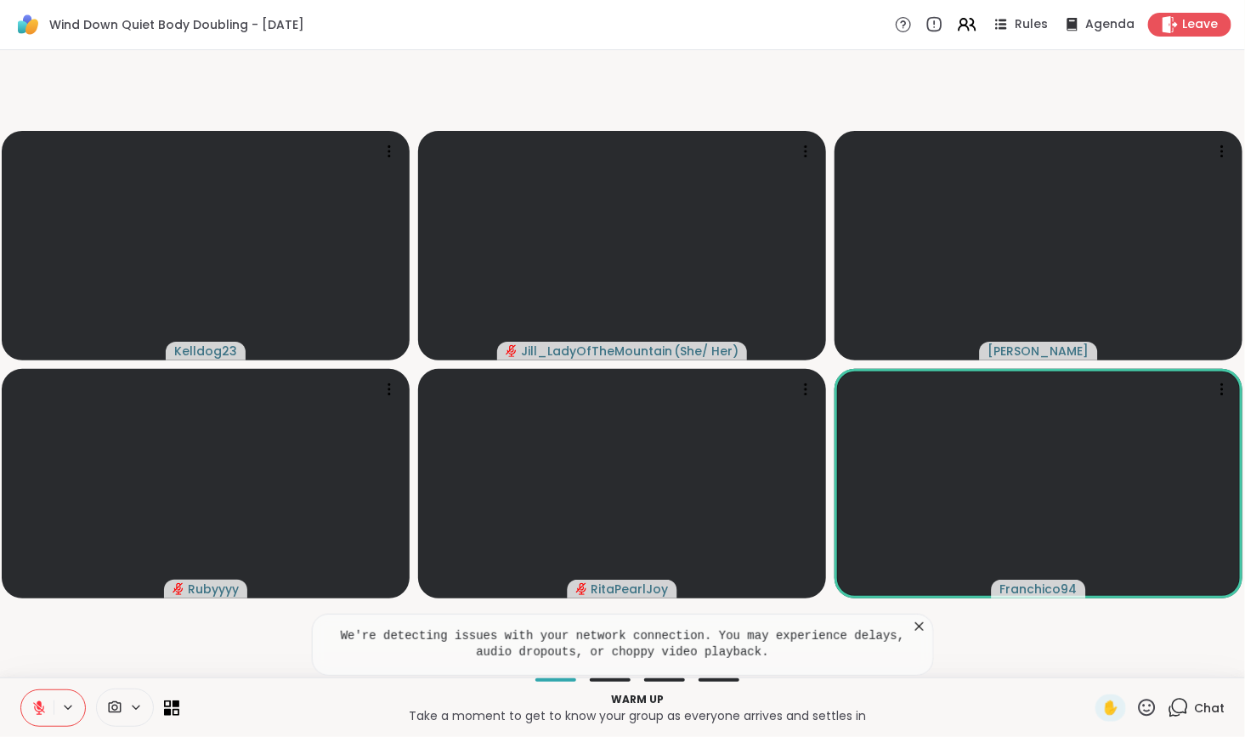
click at [1172, 704] on icon at bounding box center [1178, 707] width 21 height 21
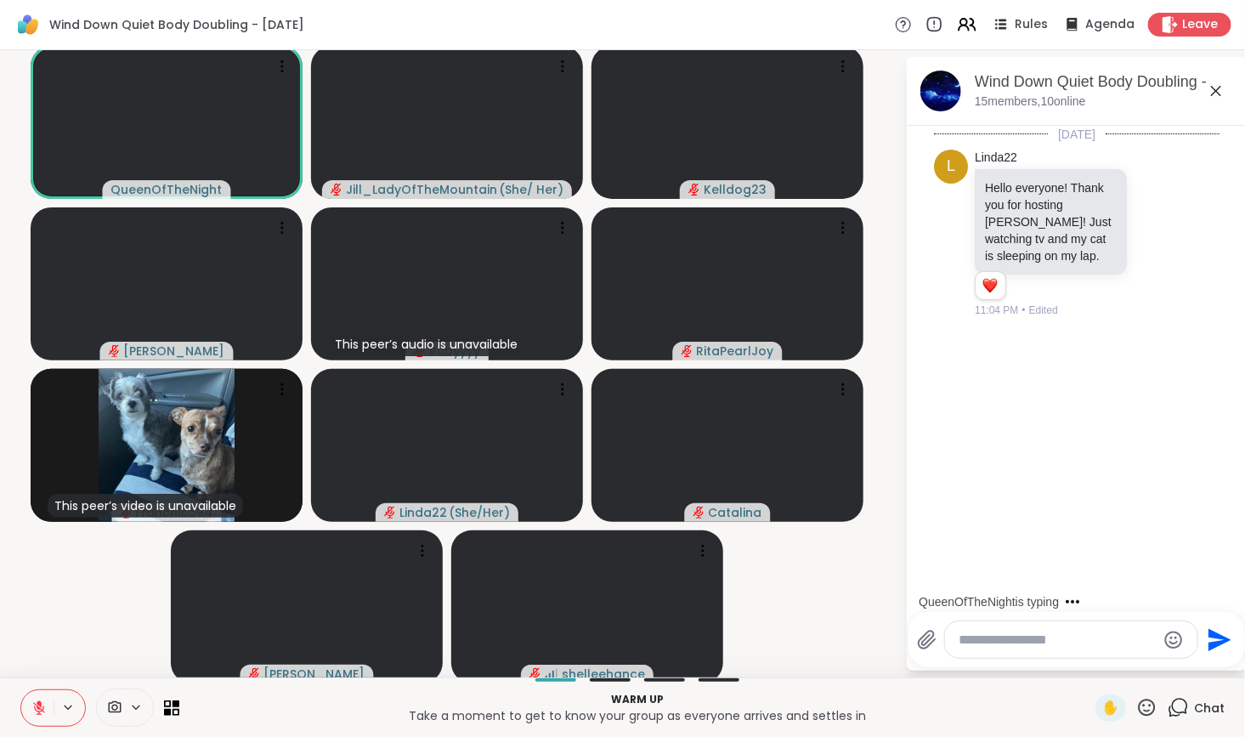
click at [1064, 639] on textarea "Type your message" at bounding box center [1058, 639] width 198 height 17
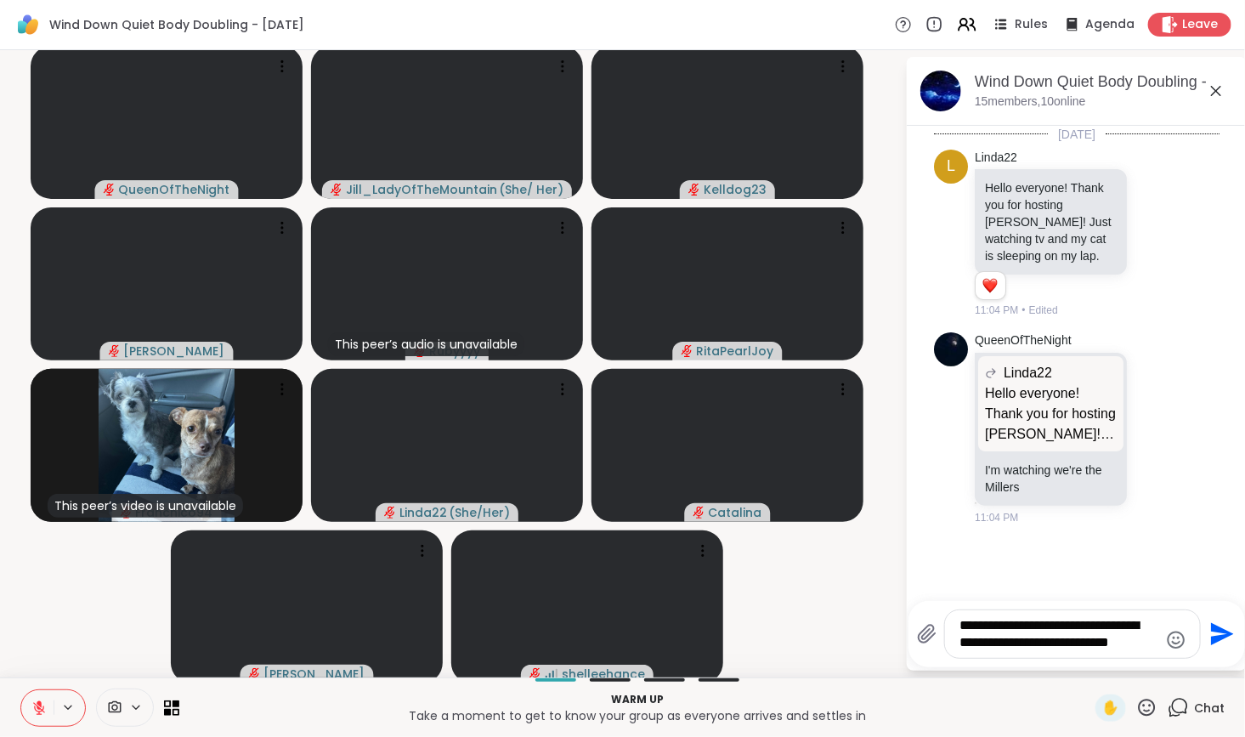
type textarea "**********"
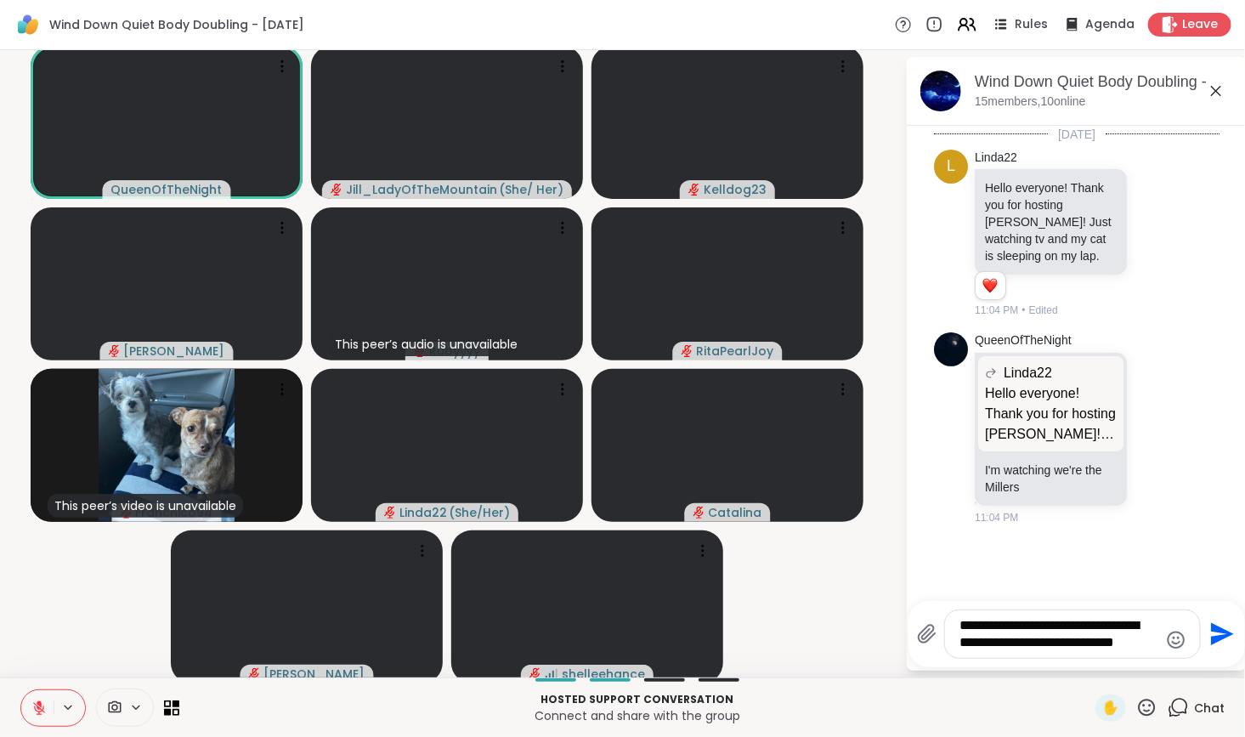
drag, startPoint x: 1111, startPoint y: 636, endPoint x: 917, endPoint y: 619, distance: 194.6
click at [917, 619] on div "**********" at bounding box center [1059, 633] width 284 height 49
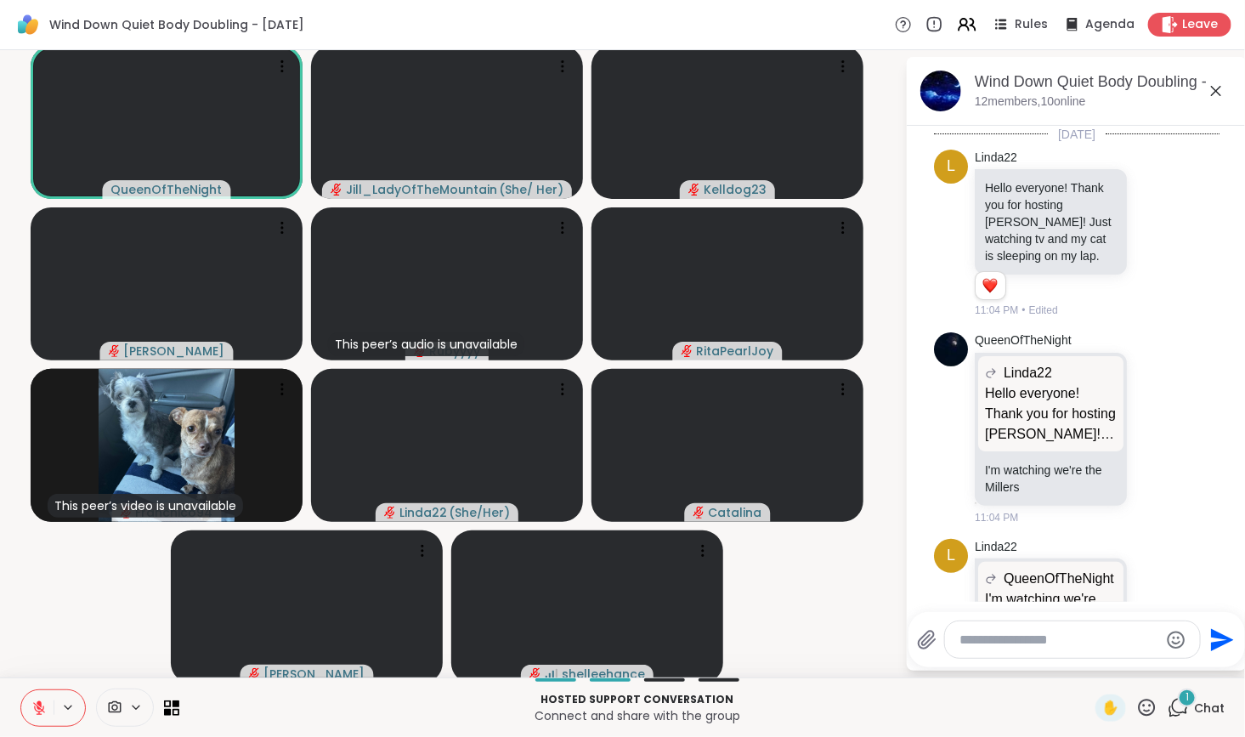
scroll to position [115, 0]
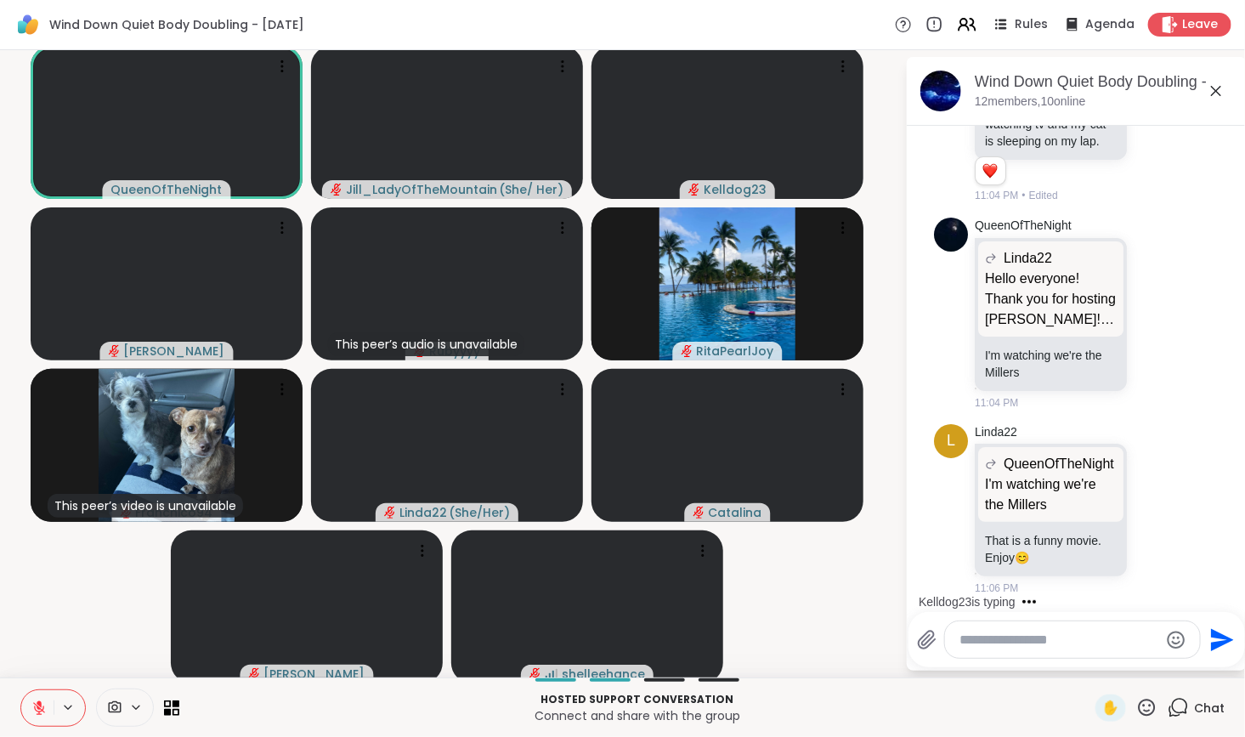
click at [970, 641] on textarea "Type your message" at bounding box center [1059, 639] width 198 height 17
type textarea "**********"
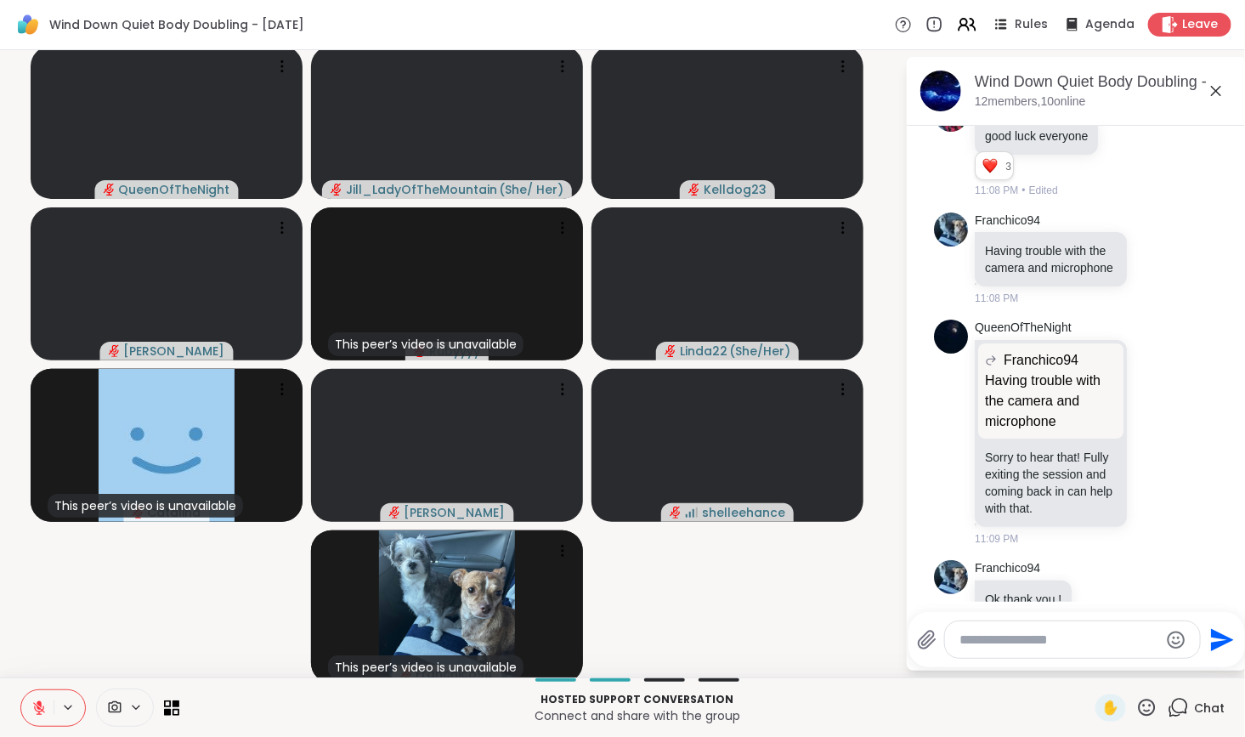
scroll to position [948, 0]
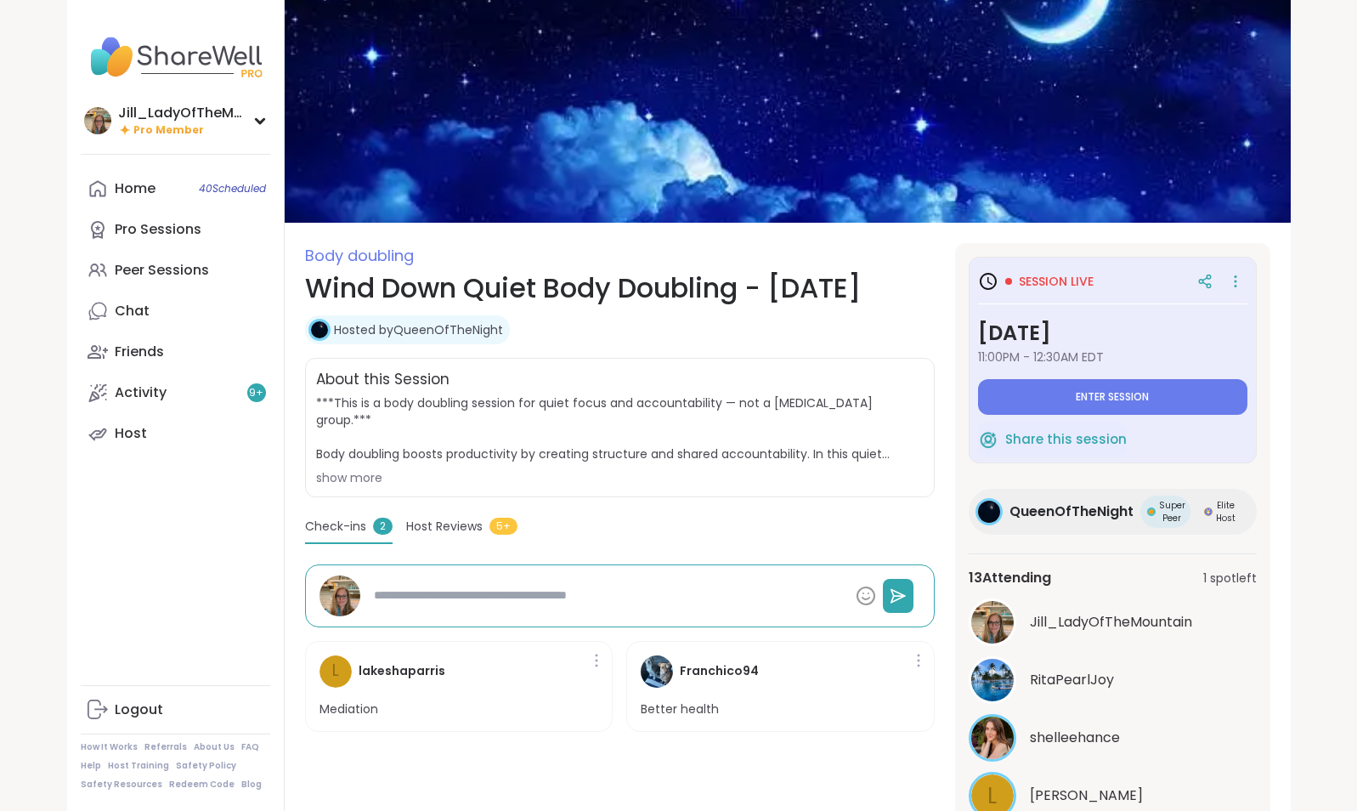
scroll to position [21, 0]
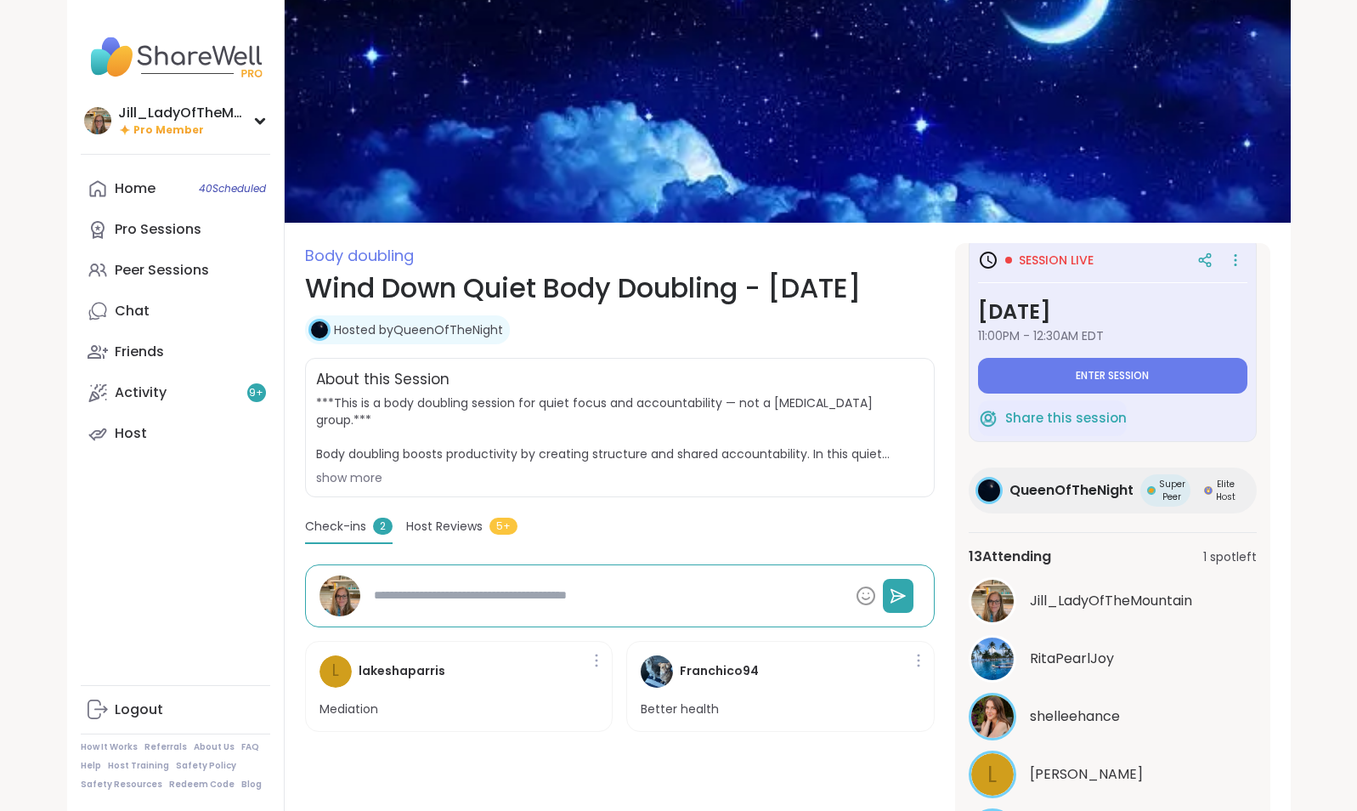
type textarea "*"
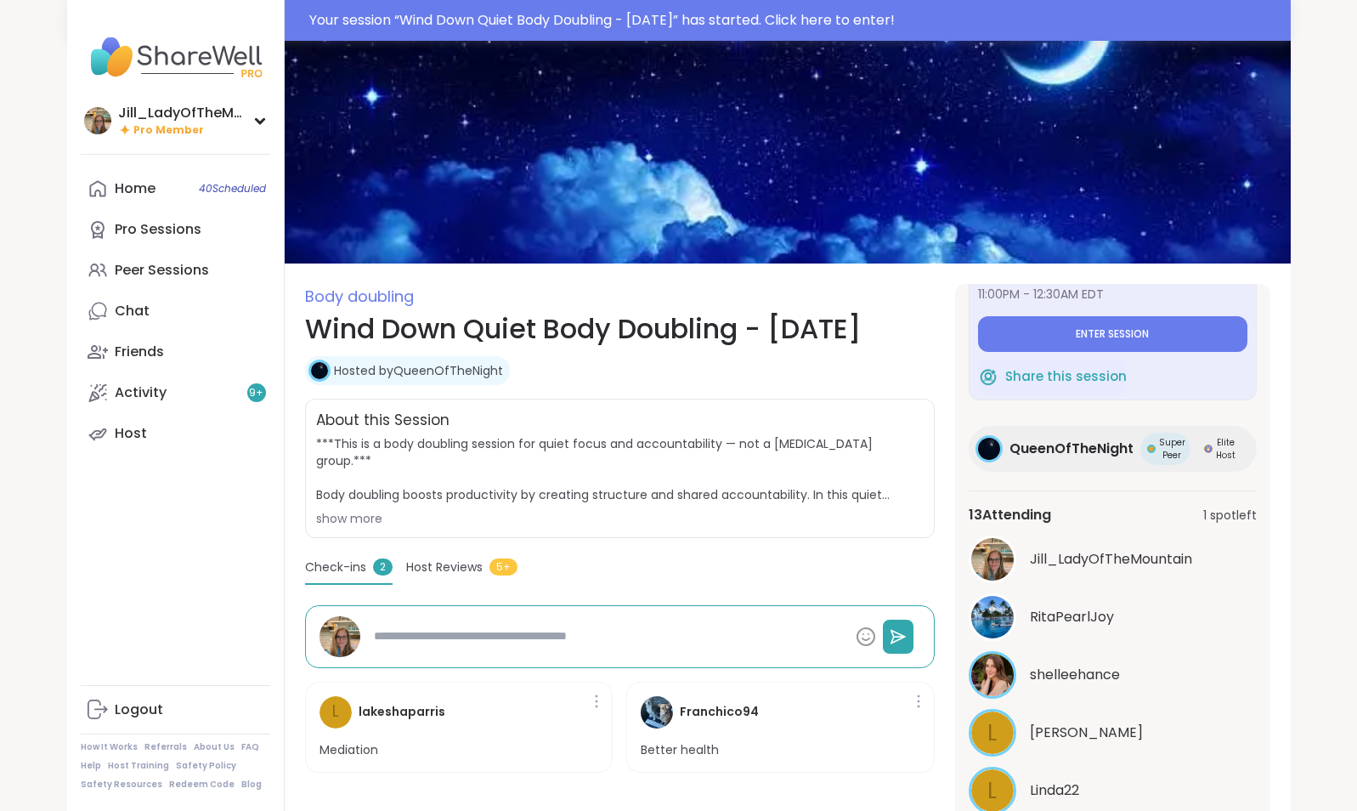
scroll to position [0, 0]
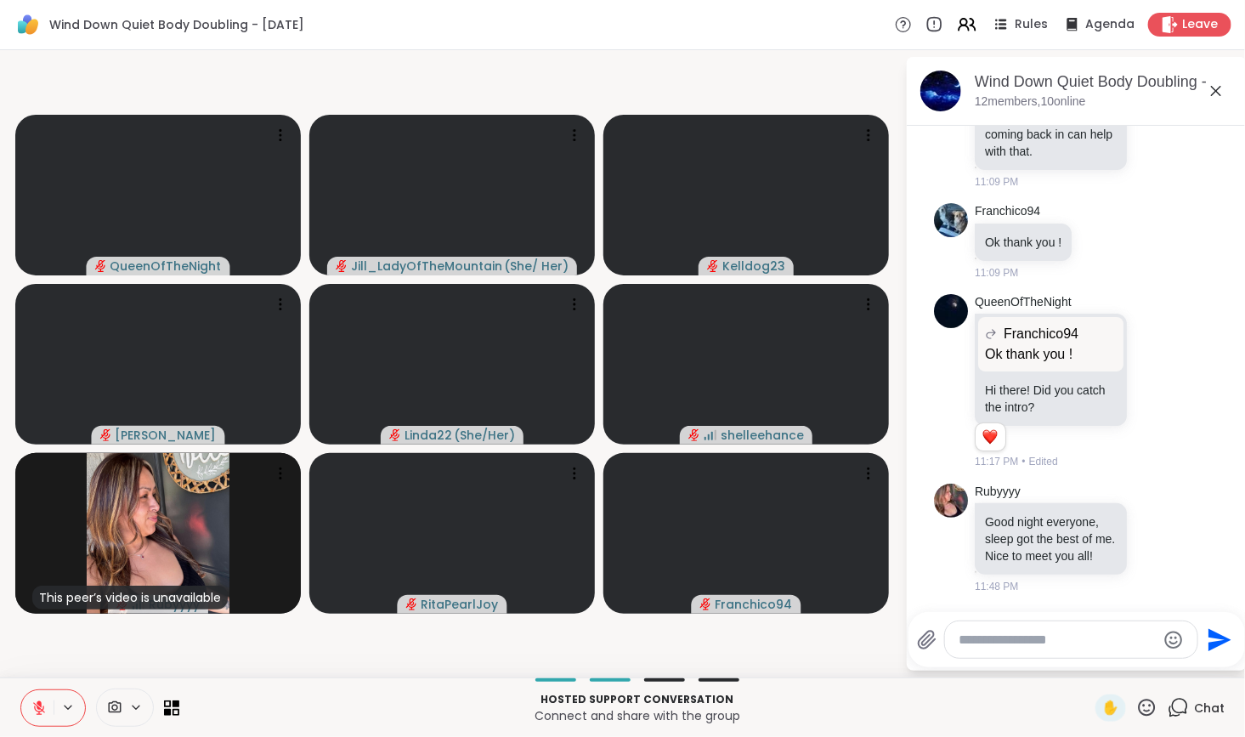
scroll to position [1501, 0]
